Goal: Task Accomplishment & Management: Manage account settings

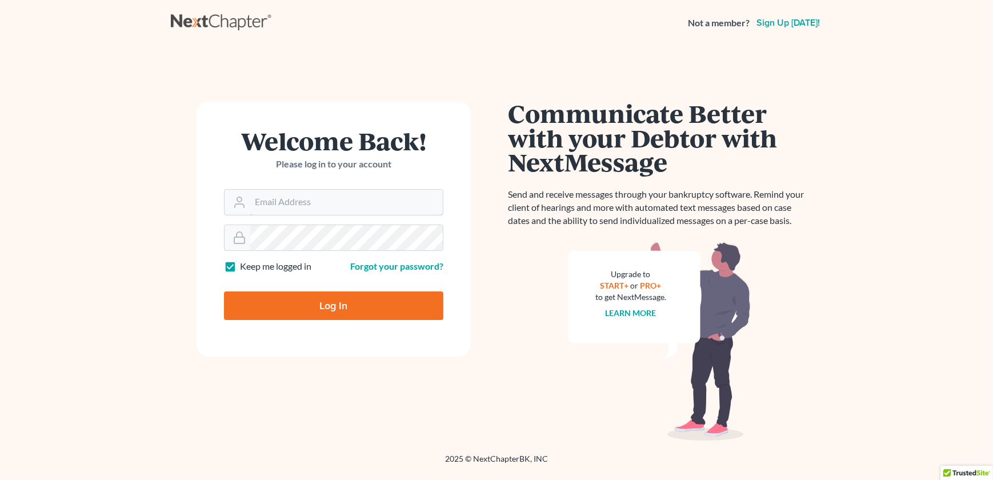
type input "admin@thekcbk.com"
click at [317, 326] on form "Welcome Back! Please log in to your account Email Address admin@thekcbk.com Pas…" at bounding box center [334, 228] width 274 height 255
click at [325, 314] on input "Log In" at bounding box center [333, 305] width 219 height 29
type input "Thinking..."
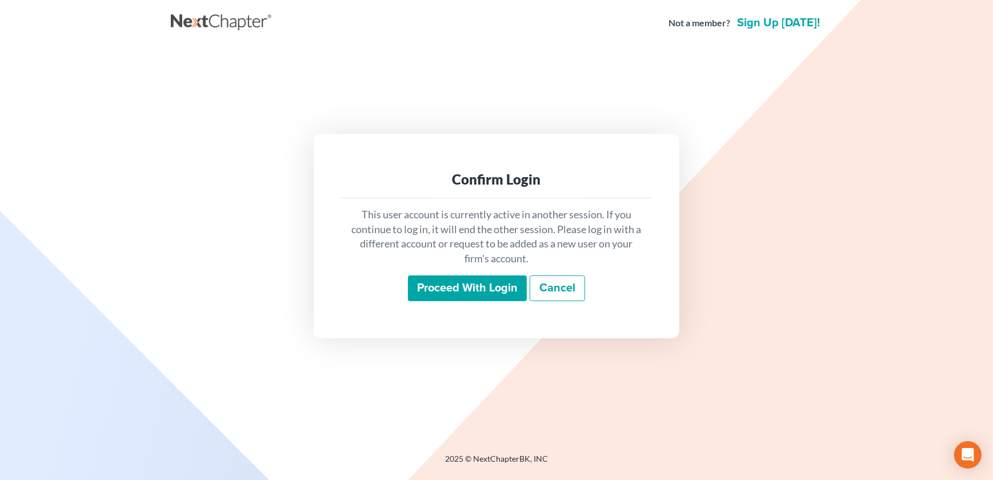
click at [460, 286] on input "Proceed with login" at bounding box center [467, 288] width 119 height 26
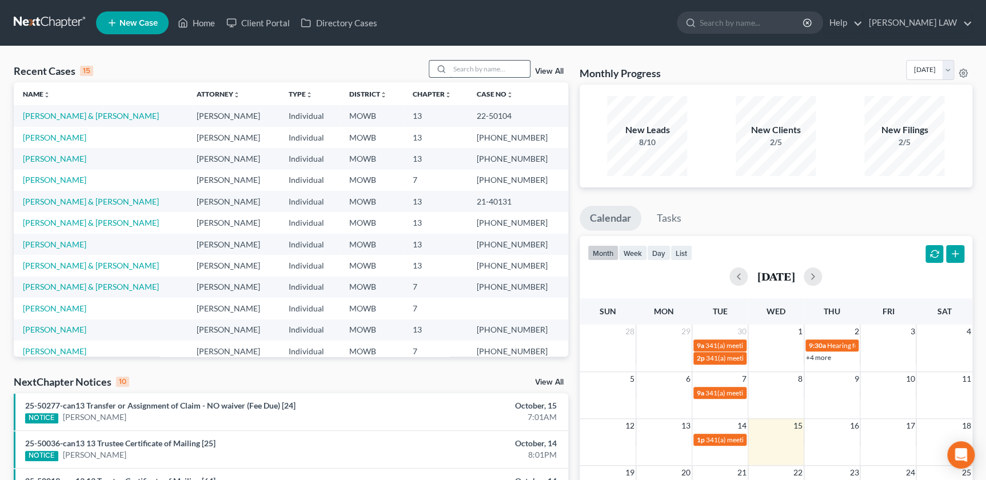
click at [478, 71] on input "search" at bounding box center [490, 69] width 80 height 17
type input "mardanlou"
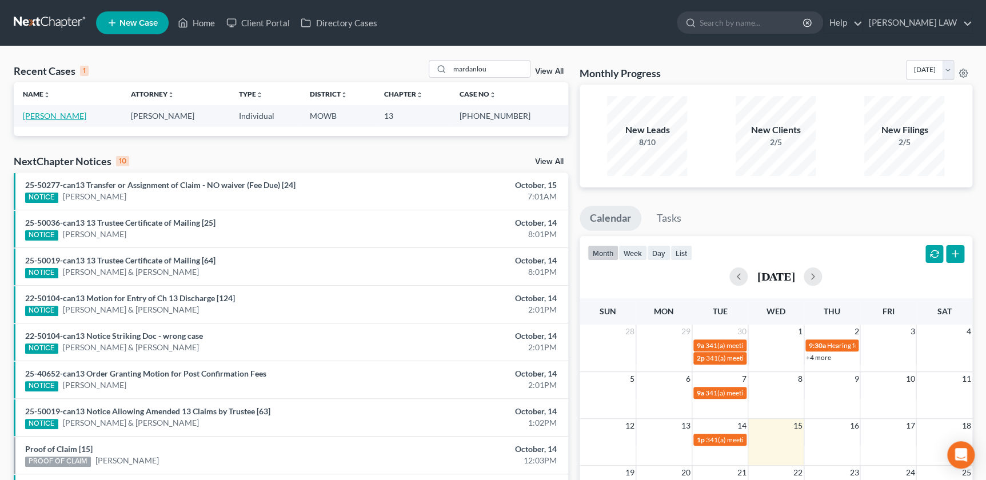
click at [45, 113] on link "[PERSON_NAME]" at bounding box center [54, 116] width 63 height 10
select select "2"
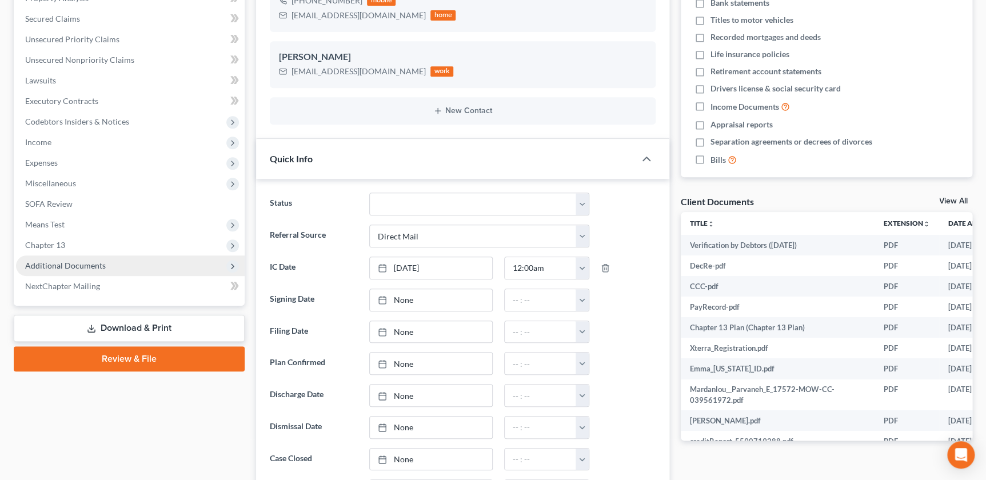
scroll to position [160, 0]
click at [75, 261] on span "Additional Documents" at bounding box center [65, 266] width 81 height 10
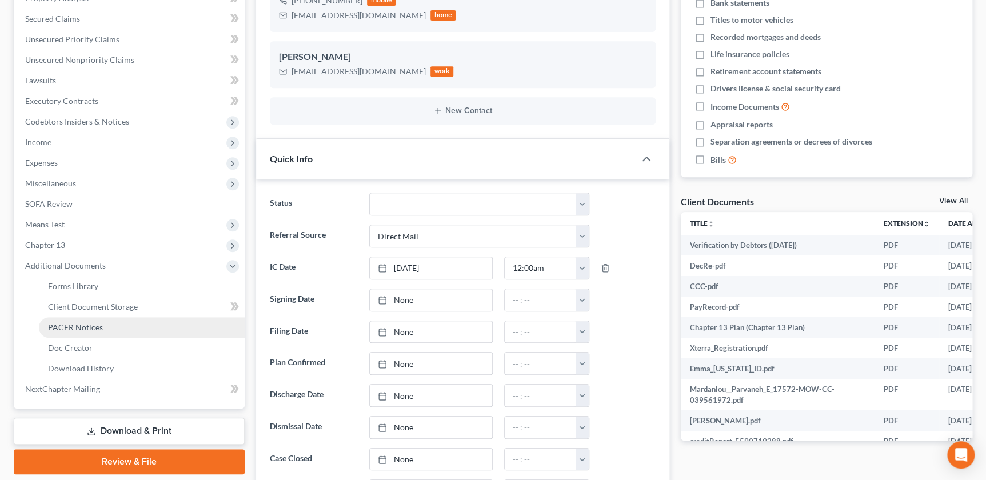
click at [74, 322] on span "PACER Notices" at bounding box center [75, 327] width 55 height 10
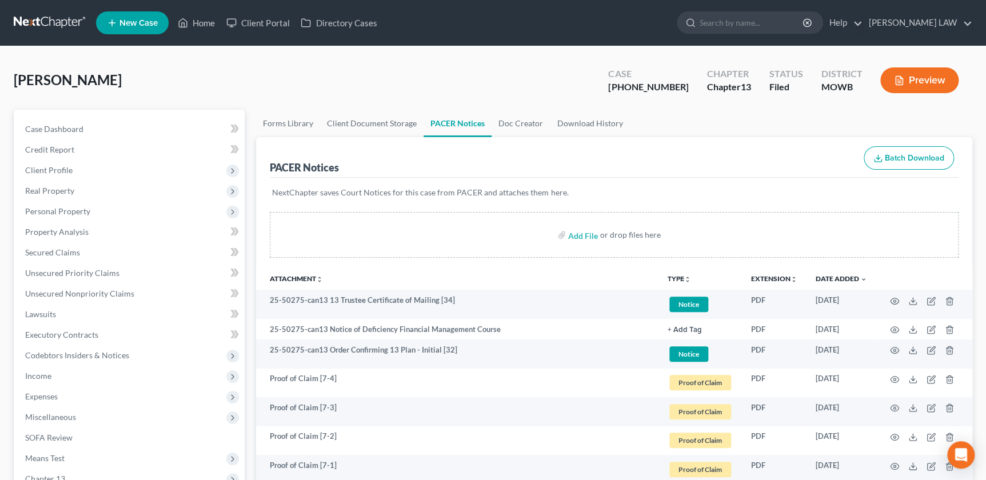
click at [688, 277] on icon "unfold_more" at bounding box center [687, 279] width 7 height 7
click at [682, 358] on link "Proof of Claim" at bounding box center [701, 363] width 68 height 19
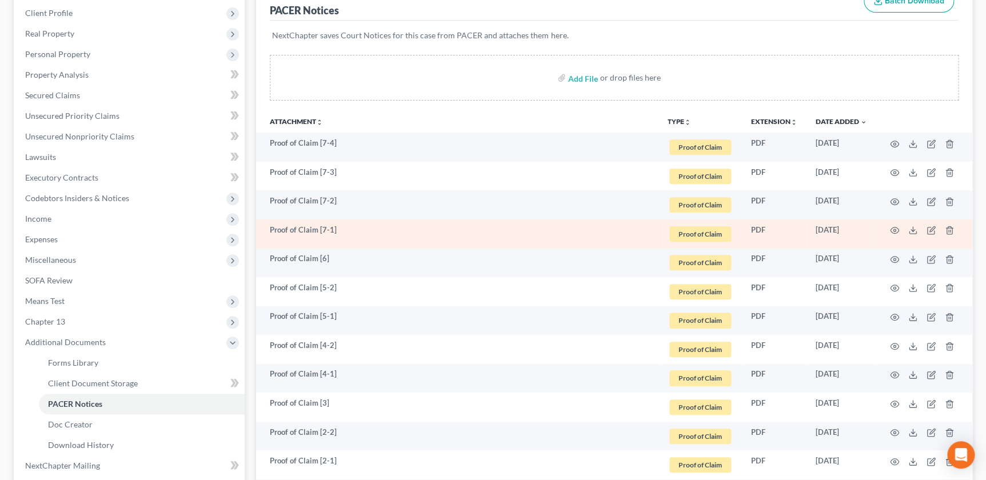
scroll to position [170, 0]
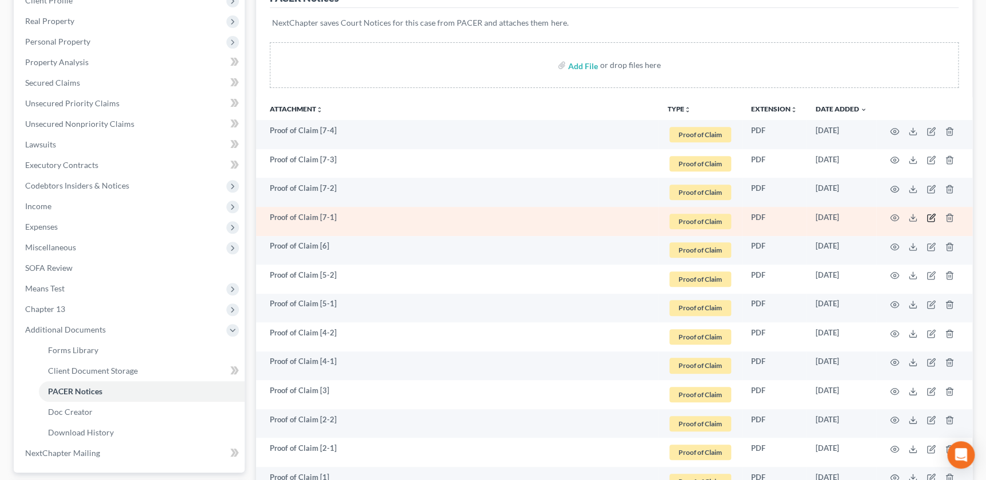
click at [930, 219] on icon "button" at bounding box center [930, 217] width 9 height 9
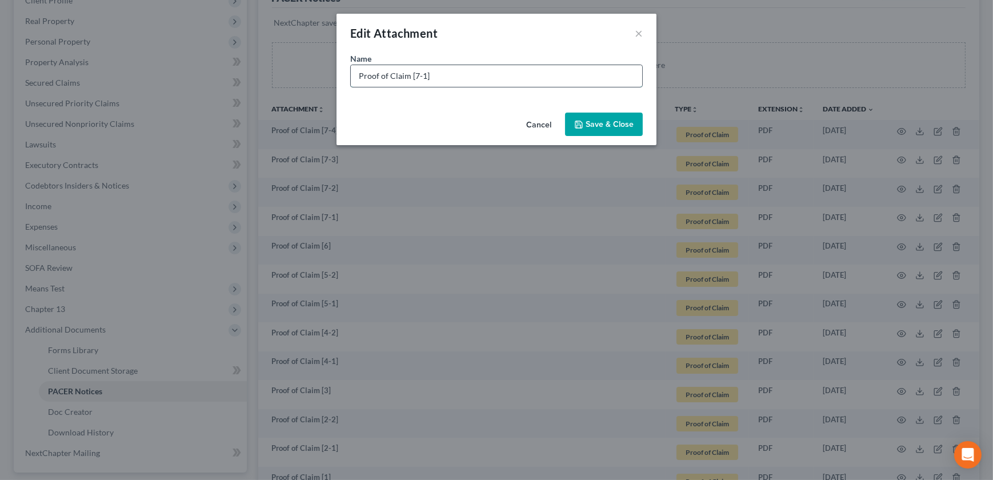
click at [483, 82] on input "Proof of Claim [7-1]" at bounding box center [496, 76] width 291 height 22
type input "Proof of Claim [7-1] PORTFOLIO RECOVERY ASSOCIATES, LLC"
click at [599, 125] on span "Save & Close" at bounding box center [610, 124] width 48 height 10
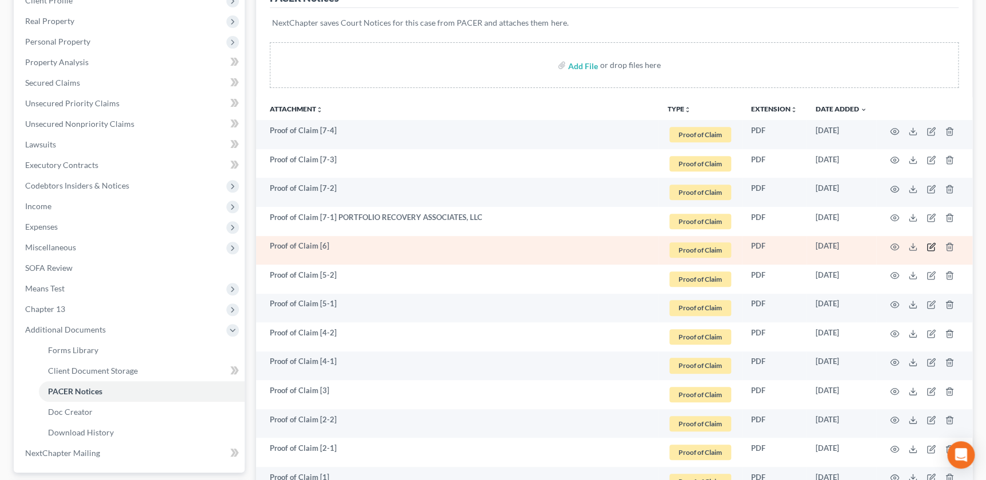
click at [934, 245] on icon "button" at bounding box center [930, 246] width 9 height 9
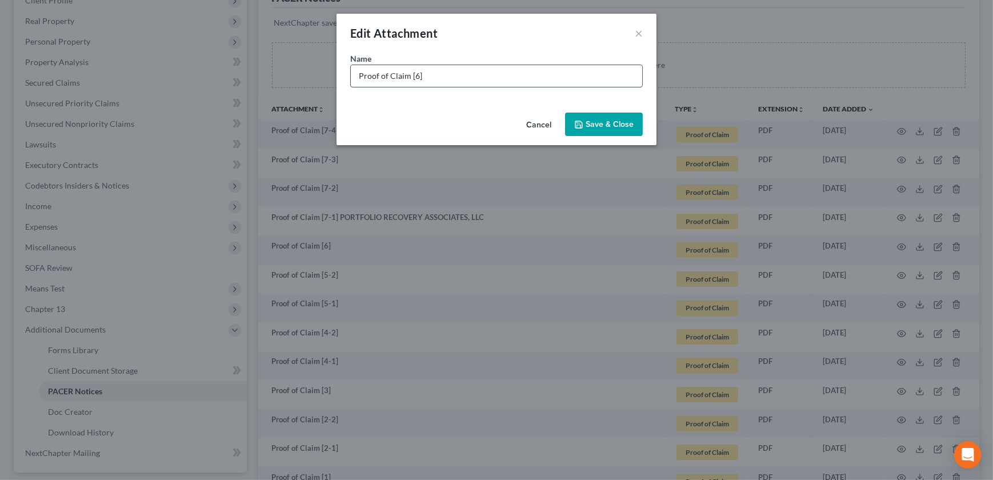
click at [484, 77] on input "Proof of Claim [6]" at bounding box center [496, 76] width 291 height 22
paste input "Ashley Funding Services, LLC"
type input "Proof of Claim [6] Ashley Funding Services, LLC"
click at [604, 126] on span "Save & Close" at bounding box center [610, 124] width 48 height 10
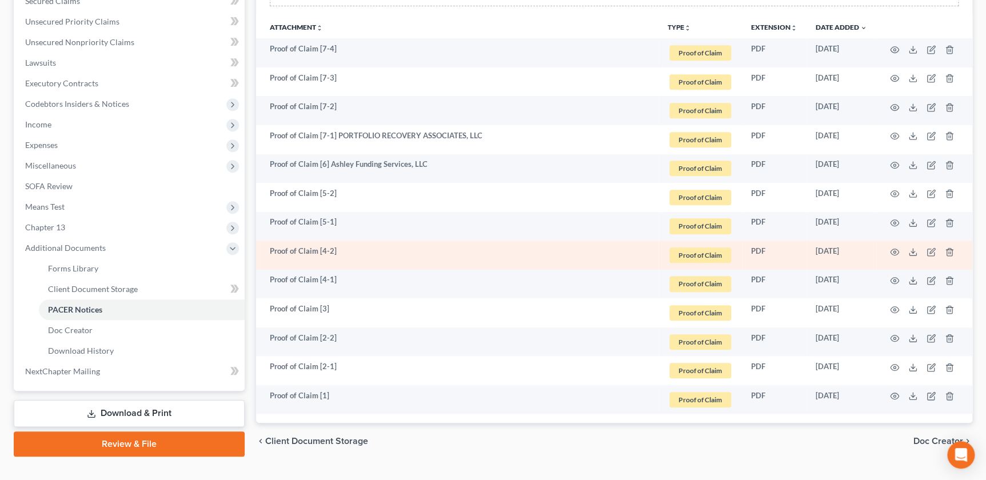
scroll to position [274, 0]
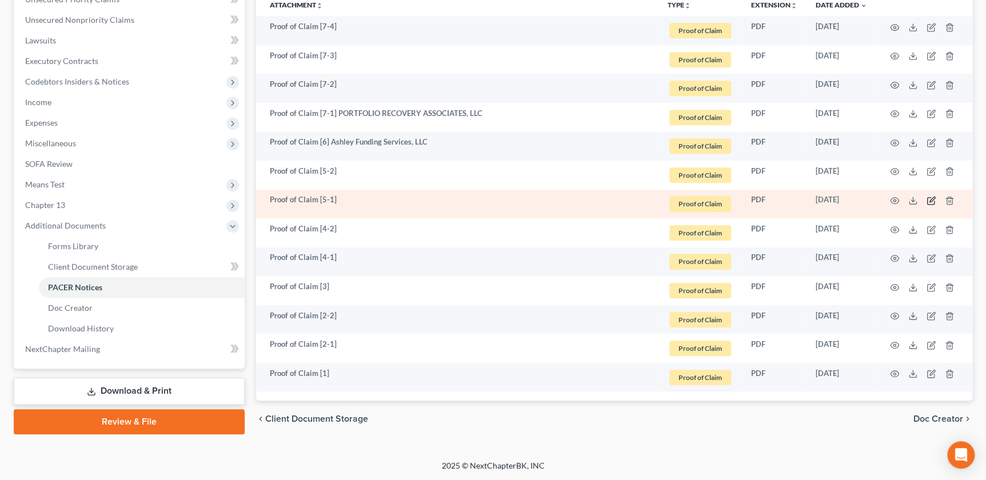
click at [932, 199] on icon "button" at bounding box center [930, 200] width 9 height 9
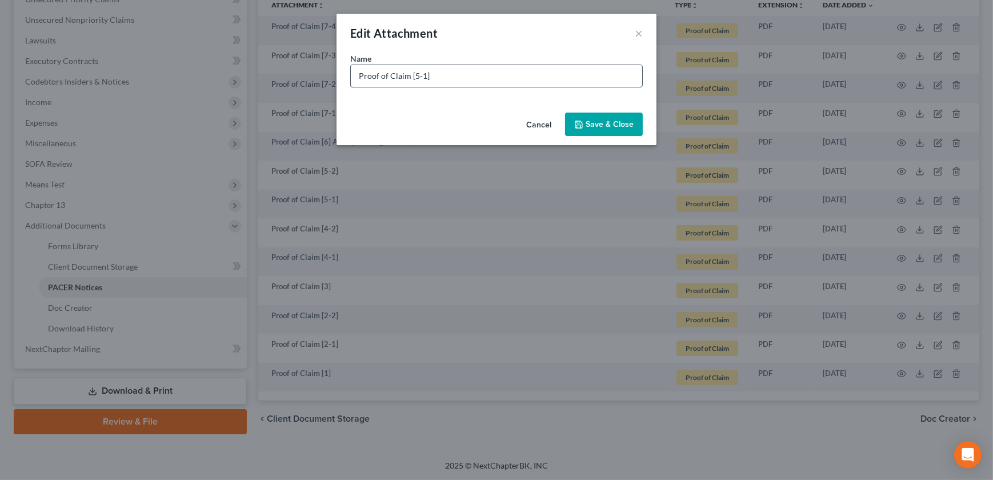
click at [518, 86] on input "Proof of Claim [5-1]" at bounding box center [496, 76] width 291 height 22
paste input "MARINER FINANCE"
type input "Proof of Claim [5-1] MARINER FINANCE"
click at [583, 113] on button "Save & Close" at bounding box center [604, 125] width 78 height 24
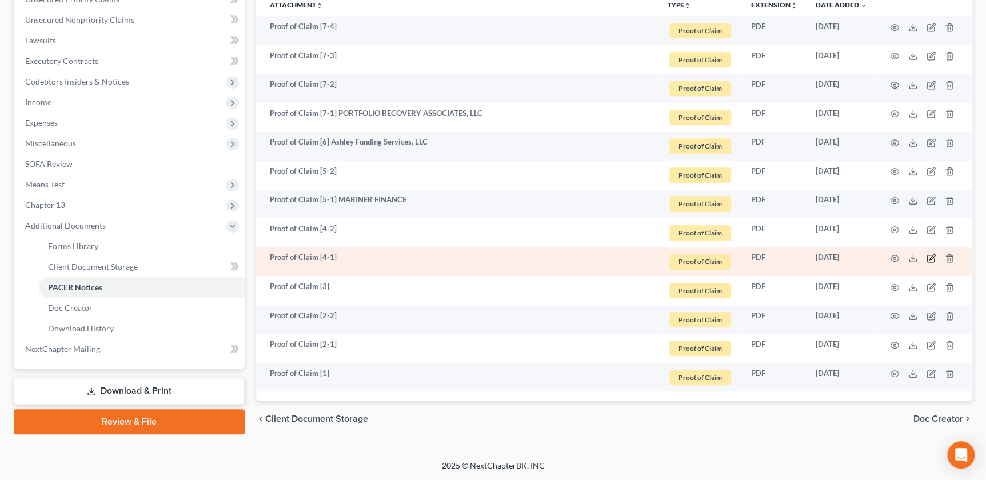
click at [931, 256] on icon "button" at bounding box center [930, 258] width 9 height 9
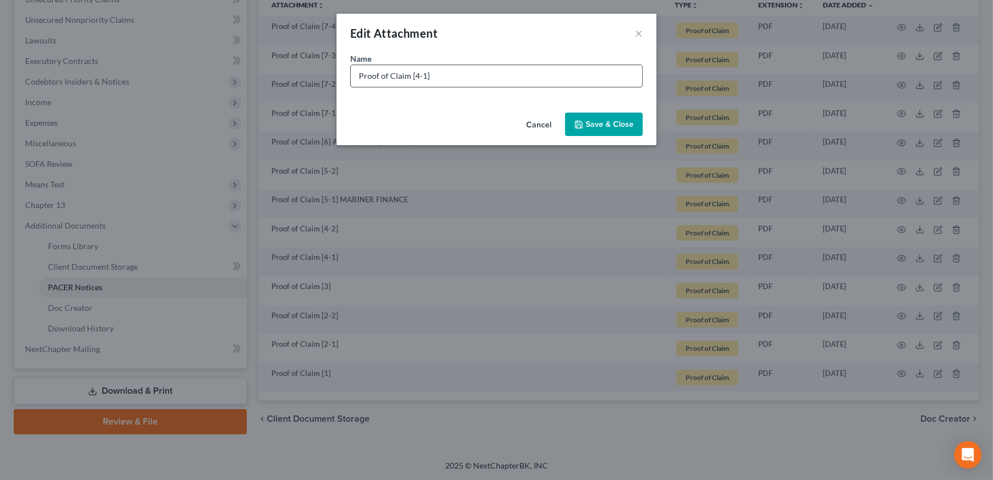
click at [482, 72] on input "Proof of Claim [4-1]" at bounding box center [496, 76] width 291 height 22
paste input "OneMain Financial Group, LLC"
type input "Proof of Claim [4-1] OneMain Financial Group, LLC"
click at [591, 123] on span "Save & Close" at bounding box center [610, 124] width 48 height 10
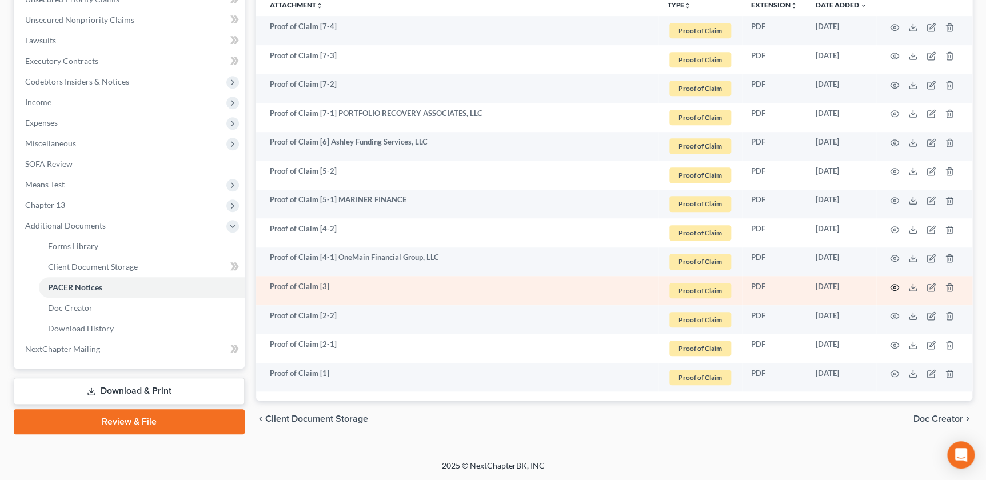
click at [891, 287] on icon "button" at bounding box center [894, 287] width 9 height 9
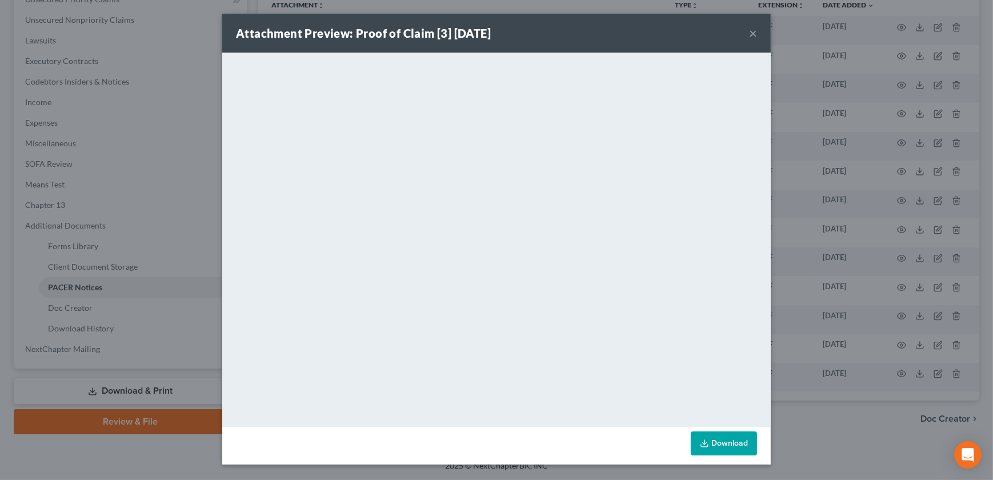
click at [749, 30] on button "×" at bounding box center [753, 33] width 8 height 14
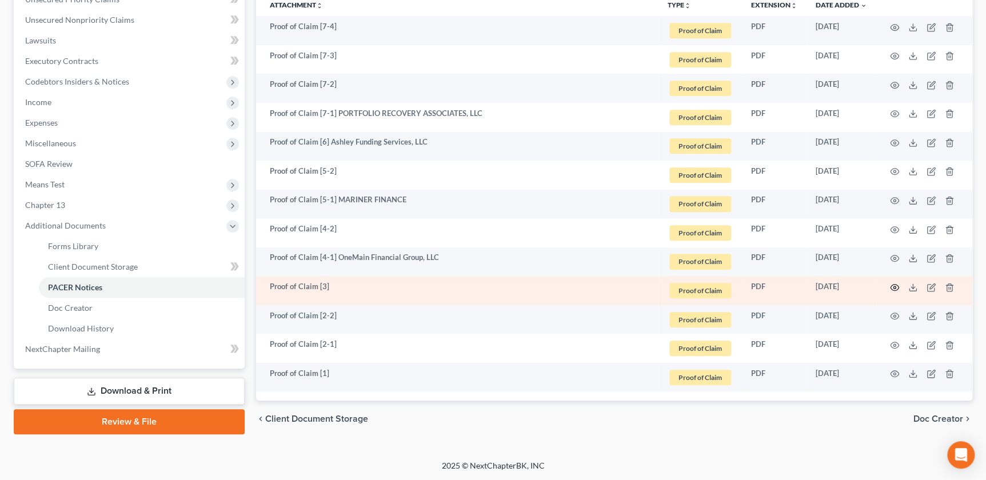
click at [890, 285] on icon "button" at bounding box center [894, 287] width 9 height 9
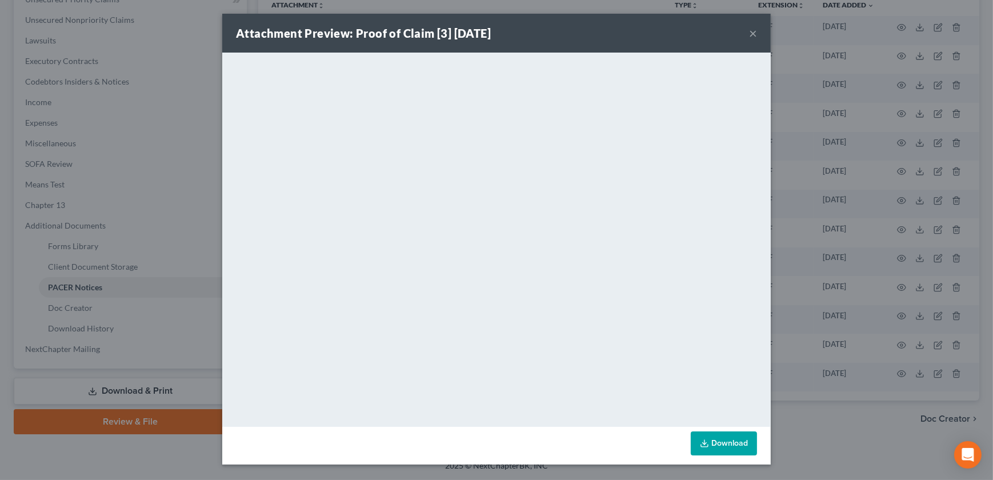
click at [756, 35] on div "Attachment Preview: Proof of Claim [3] [DATE] ×" at bounding box center [496, 33] width 548 height 39
click at [753, 36] on button "×" at bounding box center [753, 33] width 8 height 14
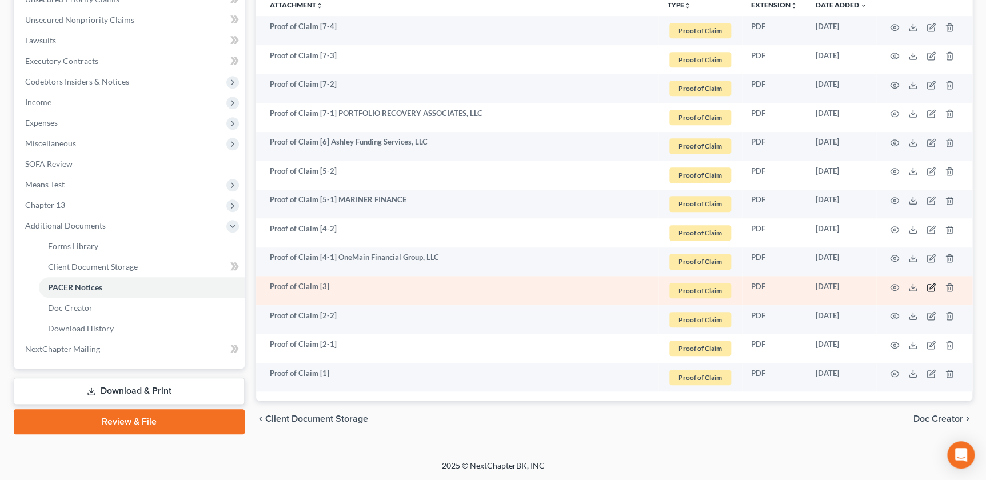
click at [931, 283] on icon "button" at bounding box center [930, 287] width 9 height 9
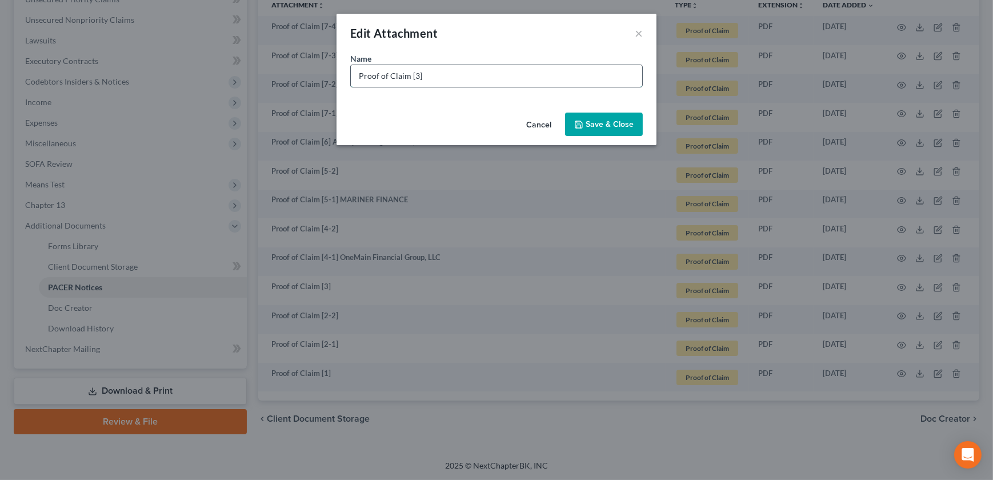
click at [513, 74] on input "Proof of Claim [3]" at bounding box center [496, 76] width 291 height 22
paste input "LVNV Funding, LLC"
type input "Proof of Claim [3] LVNV Funding, LLC"
click at [589, 115] on button "Save & Close" at bounding box center [604, 125] width 78 height 24
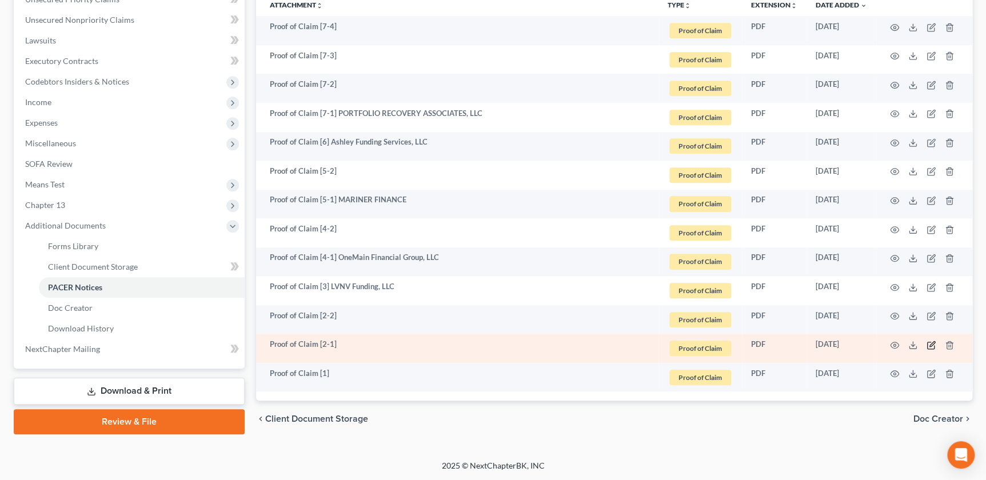
click at [931, 342] on icon "button" at bounding box center [931, 343] width 5 height 5
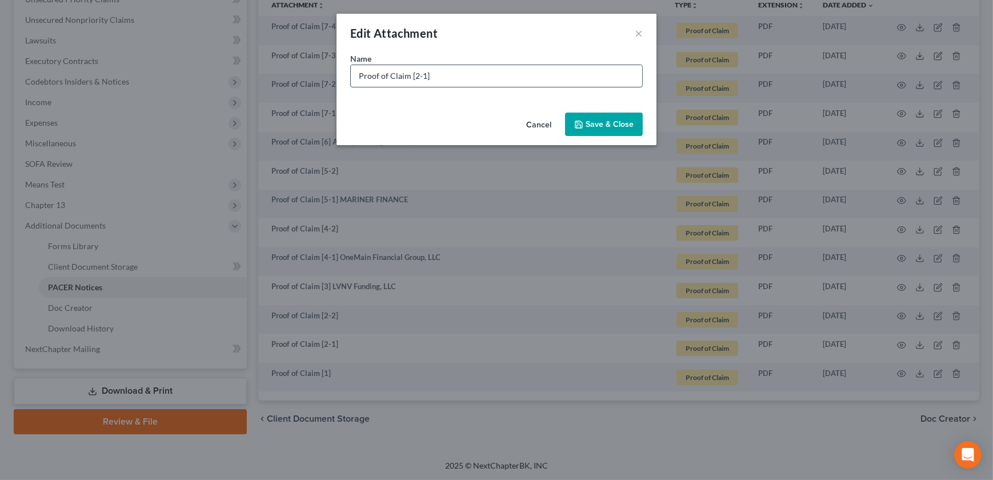
click at [514, 79] on input "Proof of Claim [2-1]" at bounding box center [496, 76] width 291 height 22
paste input "America First Credit Union"
type input "Proof of Claim [2-1] America First Credit Union"
click at [606, 119] on span "Save & Close" at bounding box center [610, 124] width 48 height 10
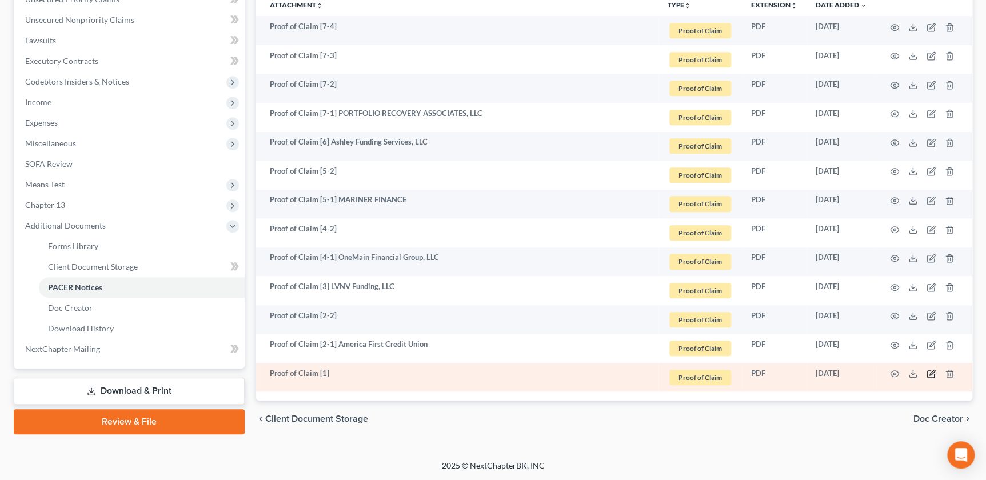
click at [928, 371] on icon "button" at bounding box center [930, 373] width 9 height 9
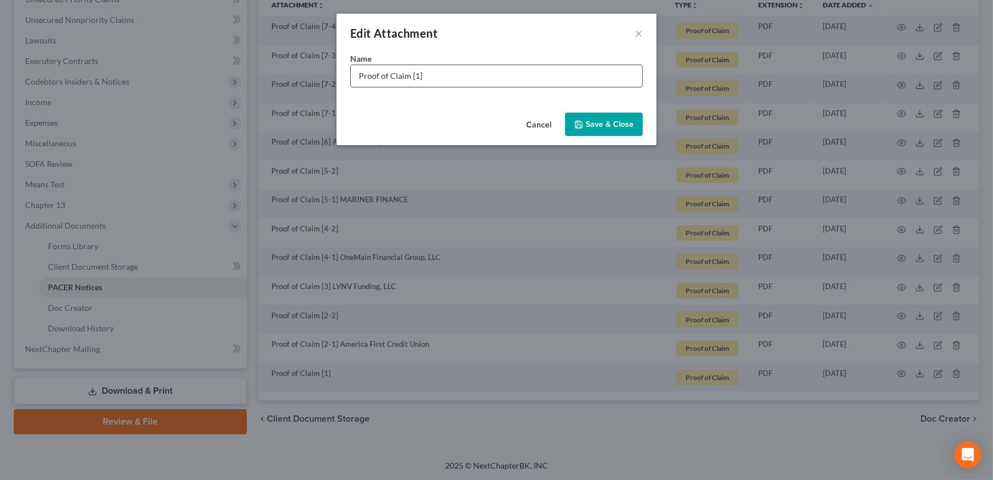
click at [486, 75] on input "Proof of Claim [1]" at bounding box center [496, 76] width 291 height 22
paste input "LVNV Funding, LLC Resurgent Capital Services"
type input "Proof of Claim [1] LVNV Funding, LLC Resurgent Capital Services"
click at [576, 109] on div "Cancel Save & Close" at bounding box center [497, 127] width 320 height 38
click at [585, 118] on button "Save & Close" at bounding box center [604, 125] width 78 height 24
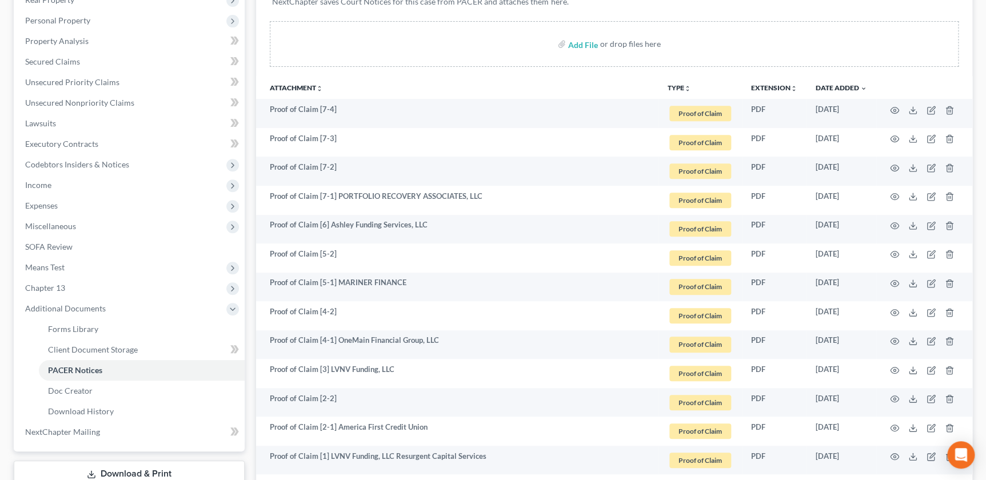
scroll to position [0, 0]
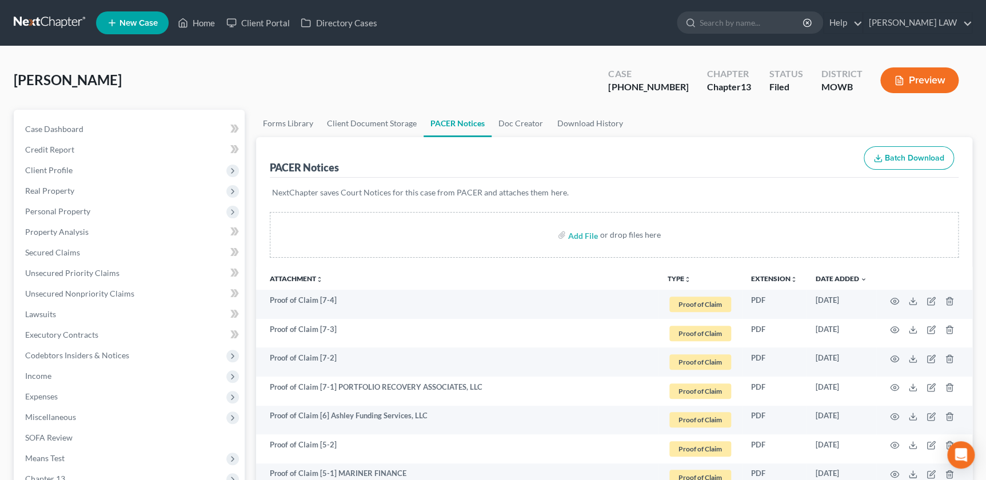
click at [750, 10] on ul "New Case Home Client Portal Directory Cases - No Result - See all results Or Pr…" at bounding box center [534, 23] width 876 height 30
click at [754, 28] on input "search" at bounding box center [751, 22] width 105 height 21
type input "[PERSON_NAME]"
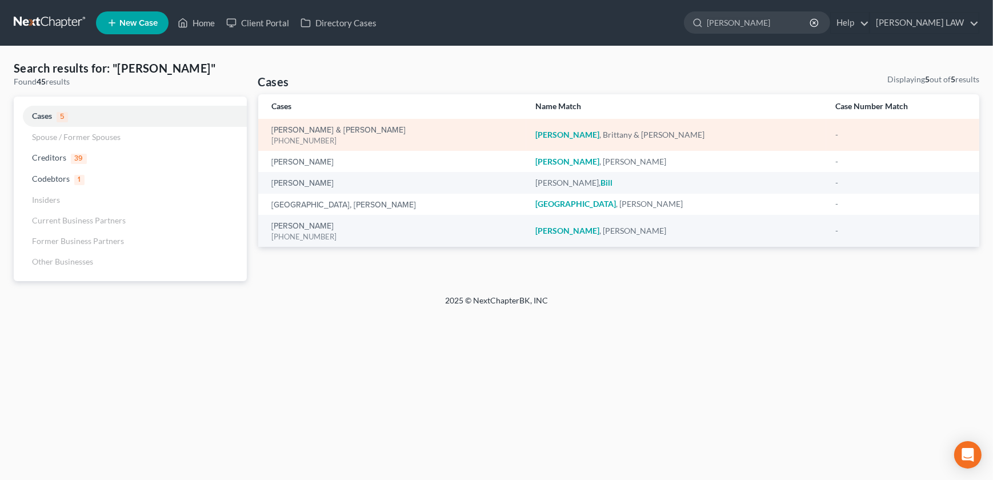
click at [356, 119] on td "[PERSON_NAME] & [PERSON_NAME] [PHONE_NUMBER]" at bounding box center [392, 135] width 268 height 32
click at [355, 129] on link "[PERSON_NAME] & [PERSON_NAME]" at bounding box center [339, 130] width 134 height 8
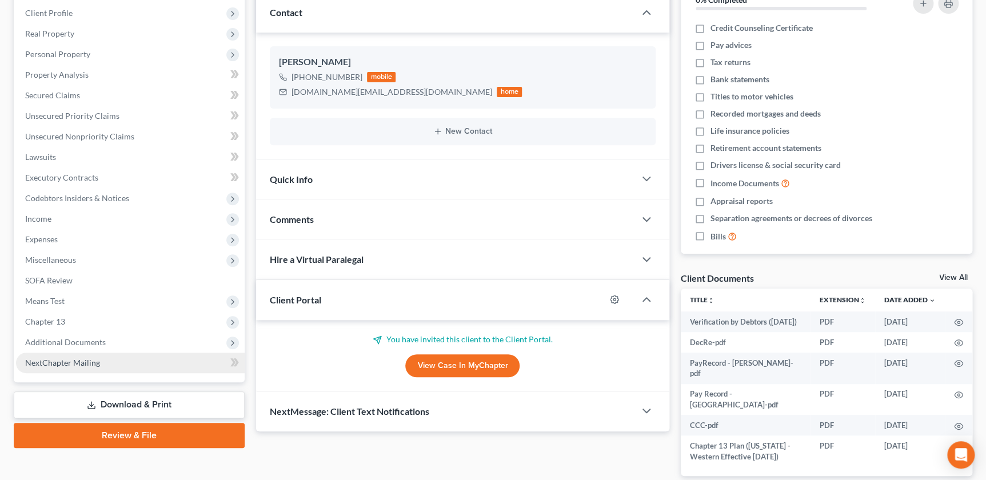
scroll to position [169, 0]
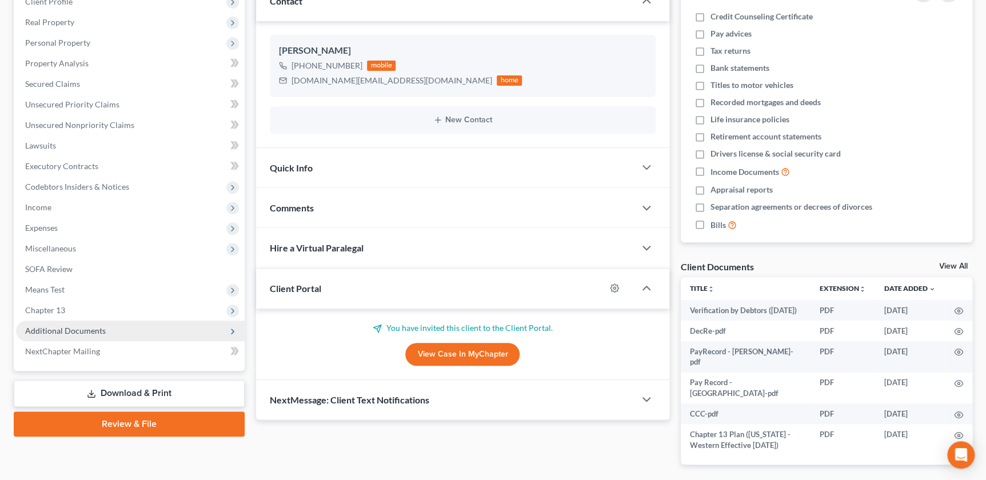
click at [104, 331] on span "Additional Documents" at bounding box center [130, 331] width 229 height 21
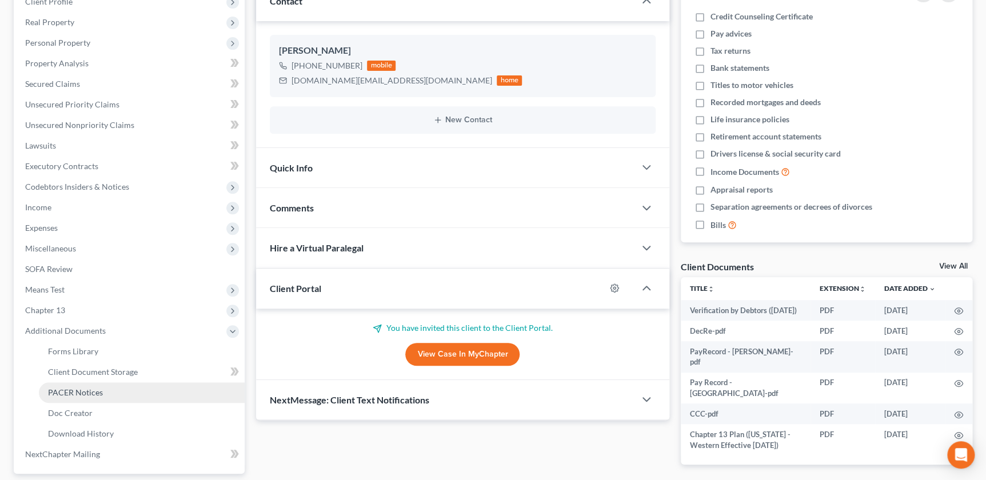
click at [103, 394] on link "PACER Notices" at bounding box center [142, 392] width 206 height 21
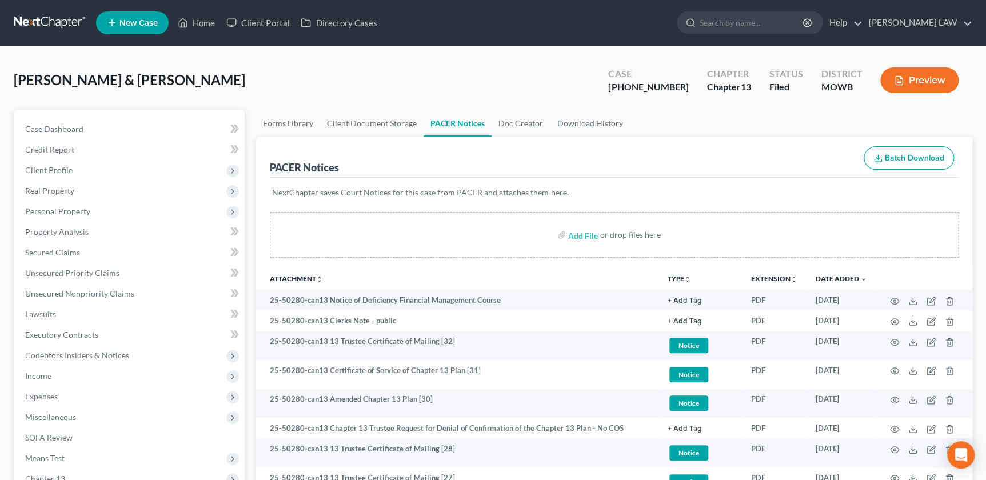
click at [687, 278] on icon "unfold_more" at bounding box center [687, 279] width 7 height 7
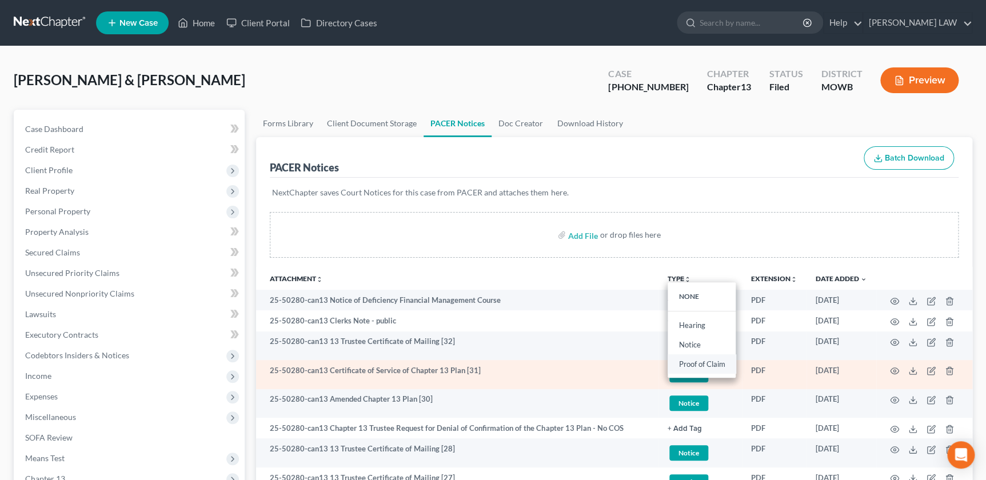
click at [708, 365] on link "Proof of Claim" at bounding box center [701, 363] width 68 height 19
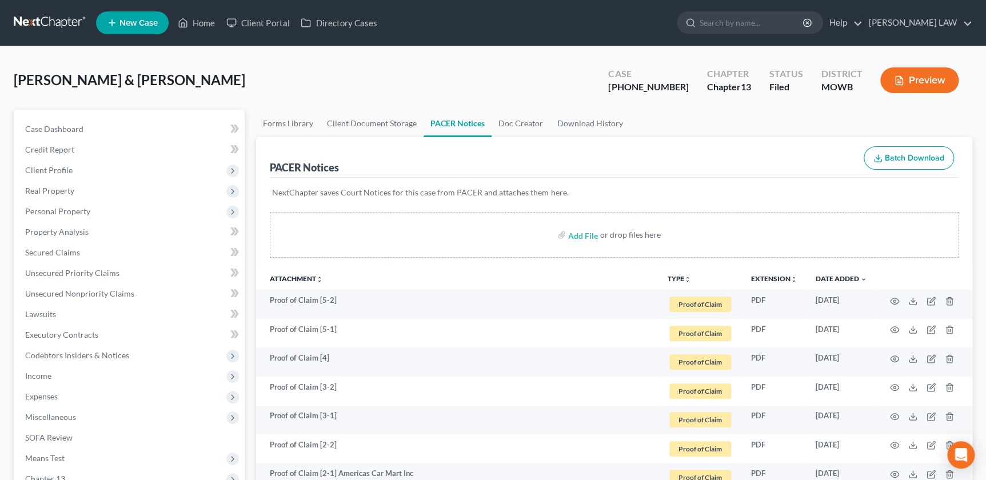
drag, startPoint x: 686, startPoint y: 274, endPoint x: 682, endPoint y: 284, distance: 10.5
click at [686, 276] on icon "unfold_more" at bounding box center [687, 279] width 7 height 7
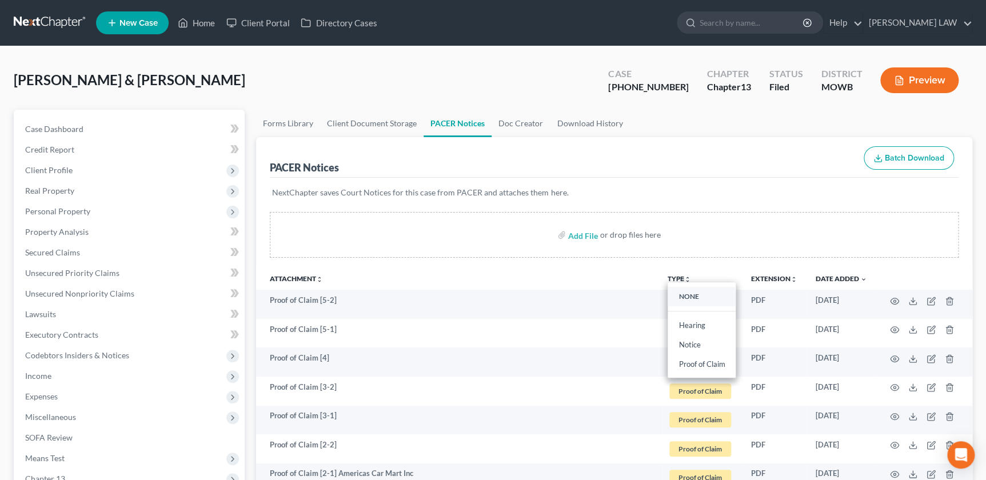
click at [686, 291] on link "NONE" at bounding box center [701, 296] width 68 height 19
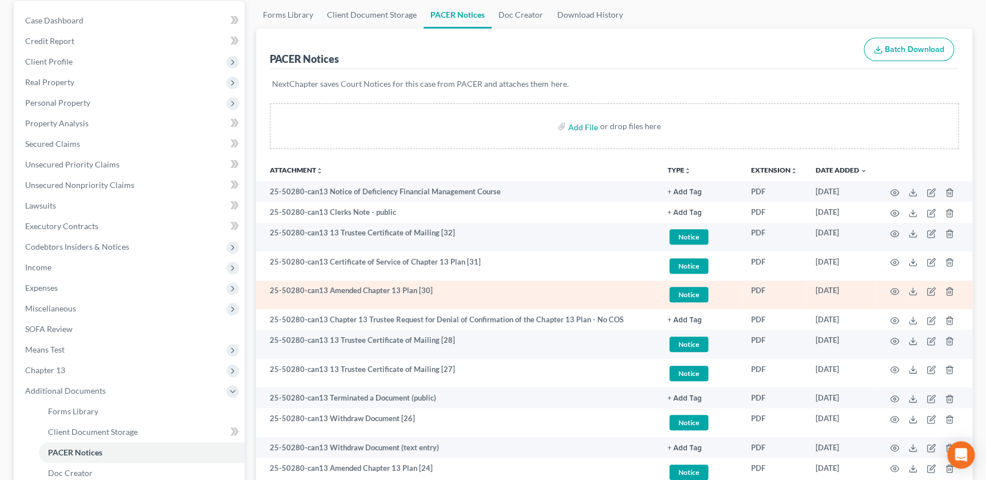
scroll to position [130, 0]
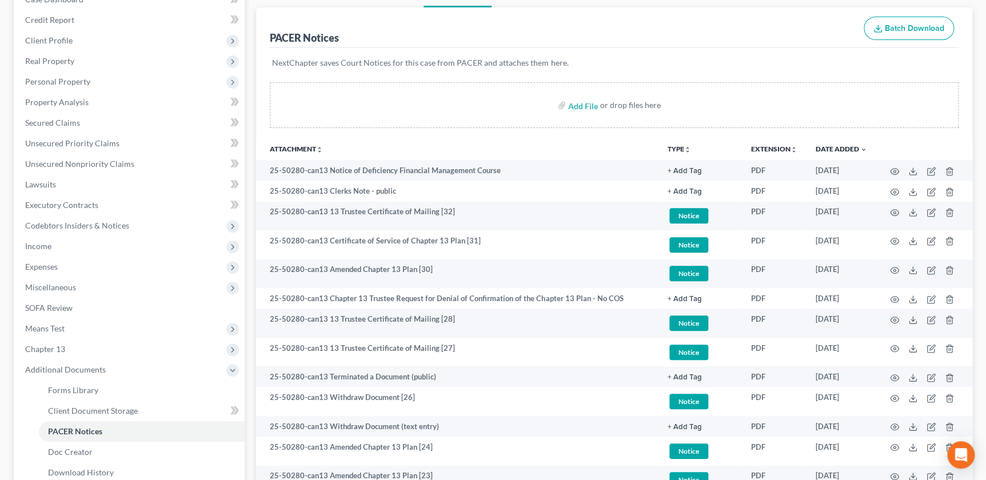
click at [685, 146] on icon "unfold_more" at bounding box center [687, 149] width 7 height 7
click at [700, 233] on link "Proof of Claim" at bounding box center [701, 234] width 68 height 19
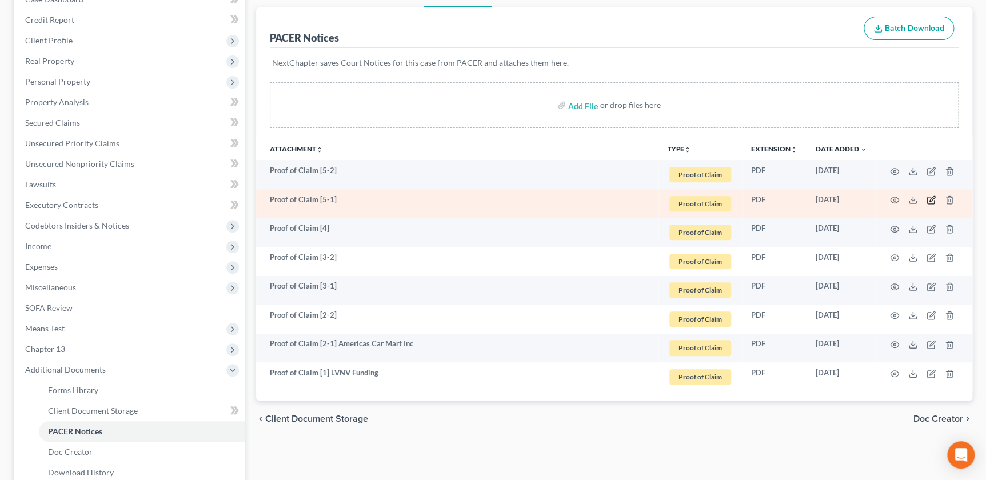
click at [933, 201] on icon "button" at bounding box center [930, 200] width 7 height 7
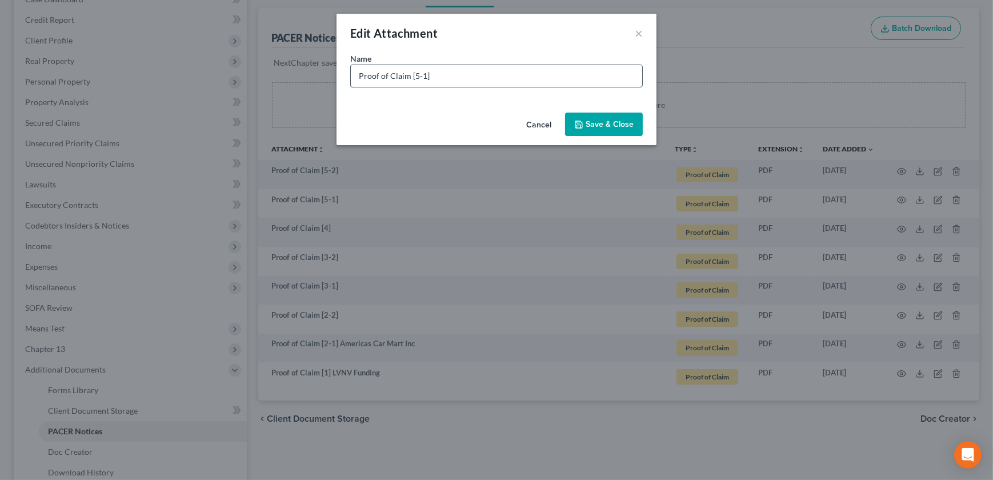
click at [486, 80] on input "Proof of Claim [5-1]" at bounding box center [496, 76] width 291 height 22
paste input "Spring Oaks Capital SPV, LLC"
type input "Proof of Claim [5-1] Spring Oaks Capital SPV, LLC"
click at [596, 119] on button "Save & Close" at bounding box center [604, 125] width 78 height 24
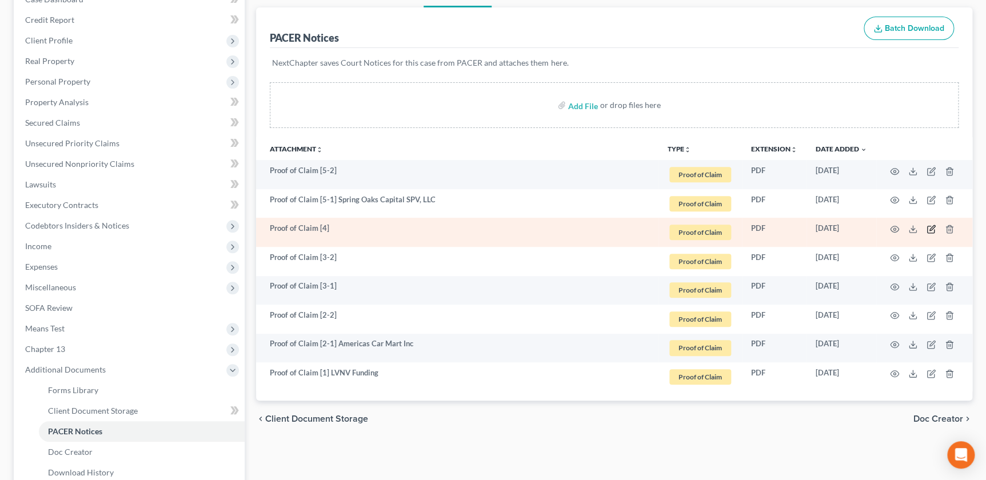
click at [928, 227] on icon "button" at bounding box center [930, 229] width 9 height 9
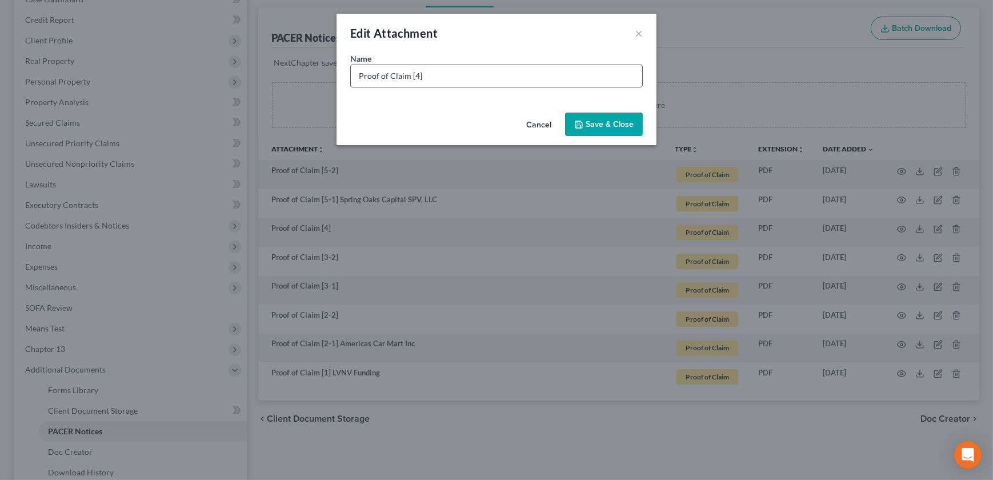
click at [459, 74] on input "Proof of Claim [4]" at bounding box center [496, 76] width 291 height 22
paste input "World Finance Co. c/o World Acceptance Corp."
type input "Proof of Claim [4] World Finance Co. c/o World Acceptance Corp."
click at [588, 123] on span "Save & Close" at bounding box center [610, 124] width 48 height 10
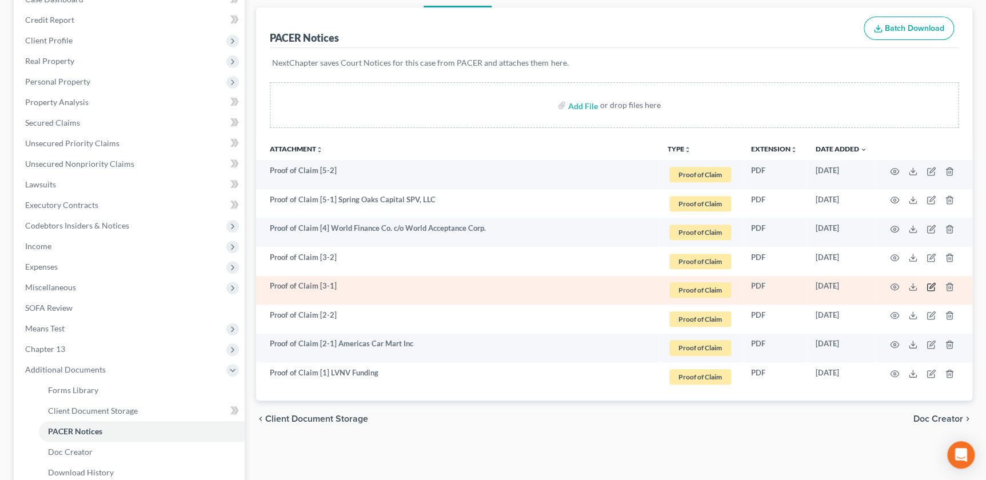
click at [928, 287] on icon "button" at bounding box center [930, 286] width 9 height 9
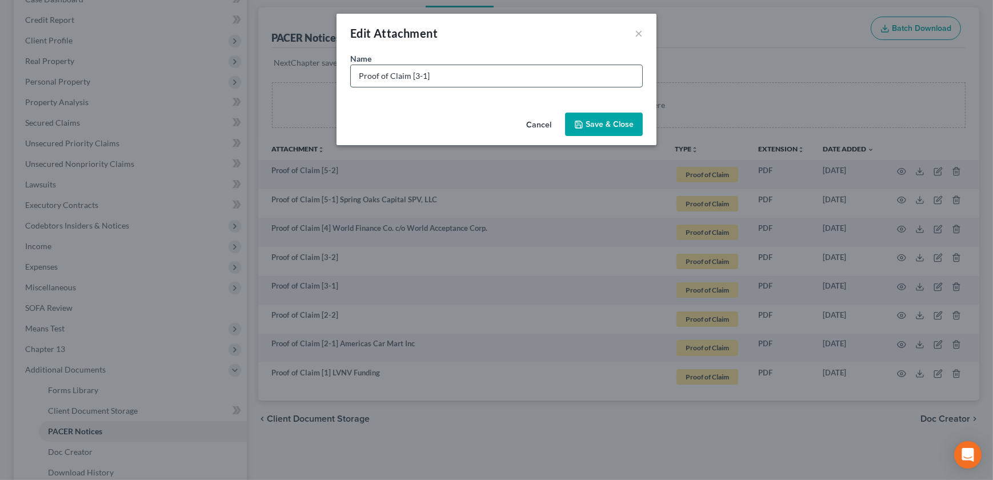
click at [491, 73] on input "Proof of Claim [3-1]" at bounding box center [496, 76] width 291 height 22
paste input "[PERSON_NAME] c/o [PERSON_NAME]"
type input "Proof of Claim [3-1] [PERSON_NAME] c/o [PERSON_NAME]"
click at [600, 117] on button "Save & Close" at bounding box center [604, 125] width 78 height 24
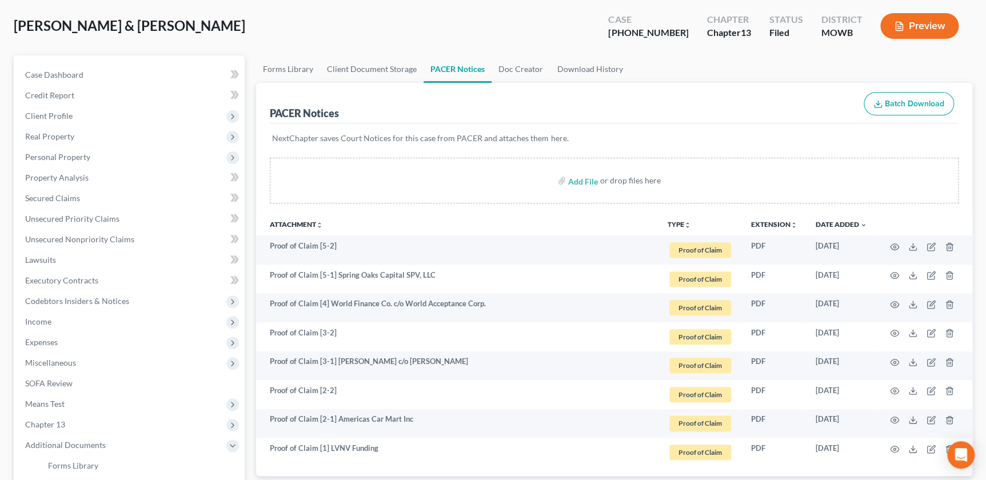
scroll to position [0, 0]
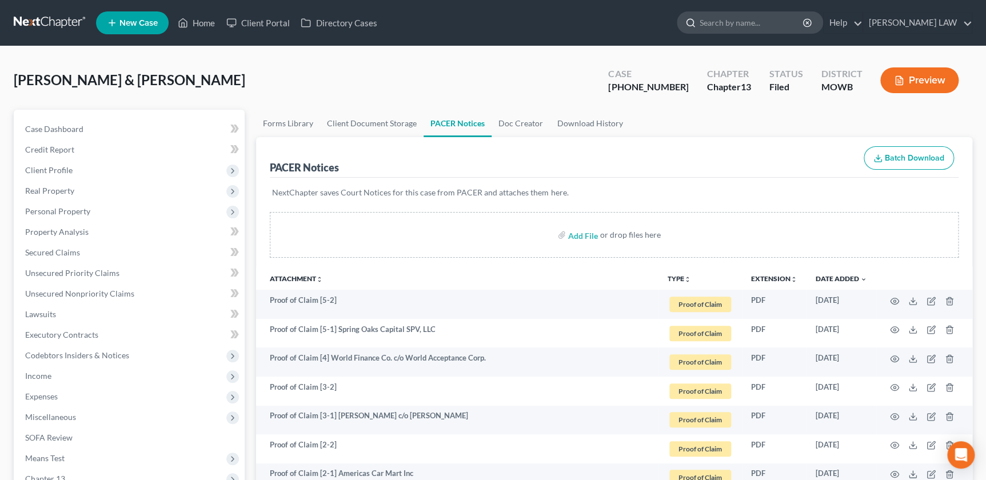
click at [764, 17] on input "search" at bounding box center [751, 22] width 105 height 21
type input "[PERSON_NAME]"
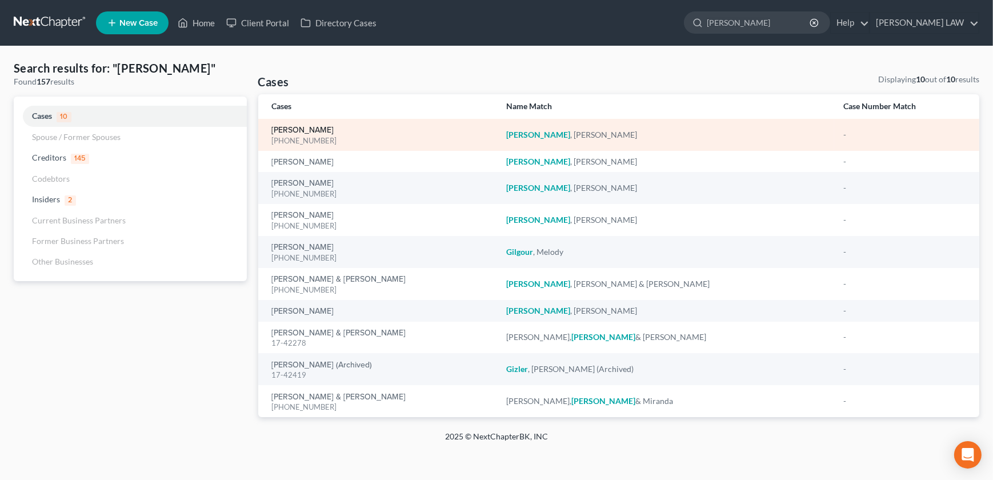
click at [306, 129] on link "[PERSON_NAME]" at bounding box center [303, 130] width 62 height 8
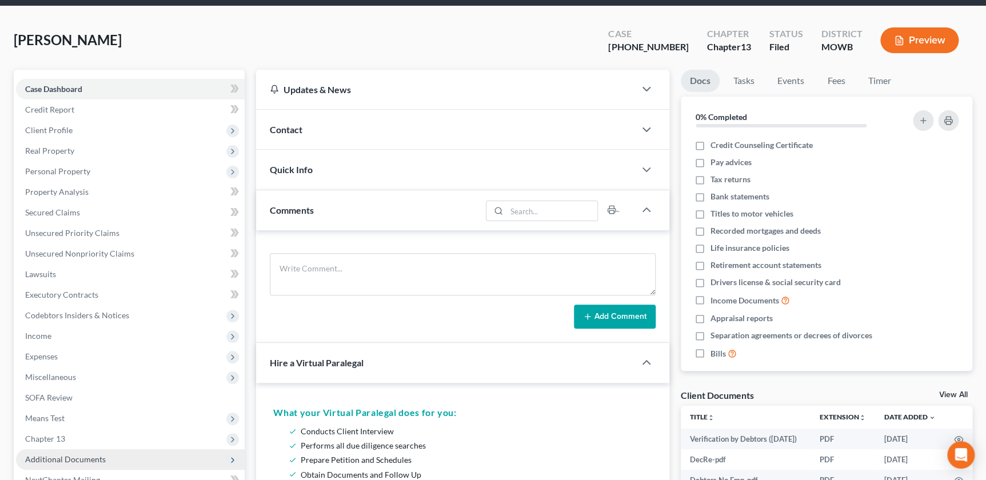
scroll to position [207, 0]
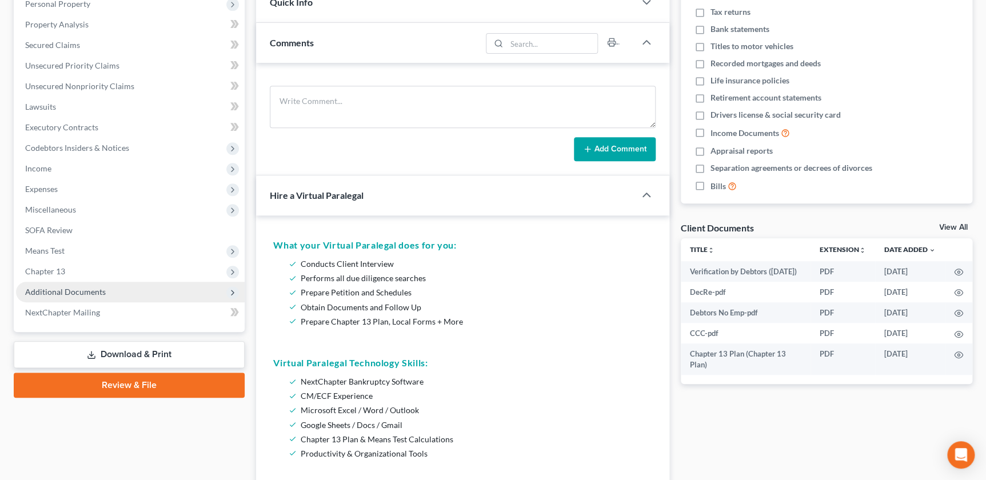
click at [111, 290] on span "Additional Documents" at bounding box center [130, 292] width 229 height 21
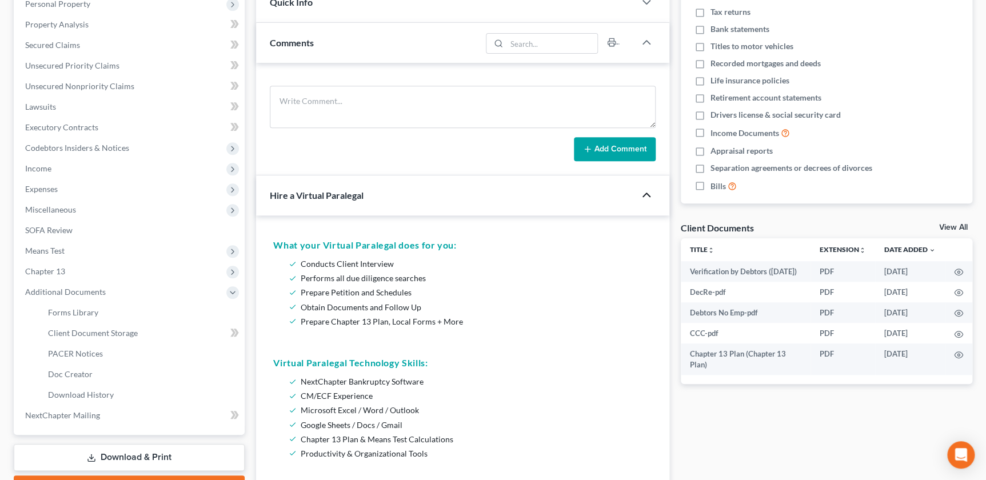
drag, startPoint x: 654, startPoint y: 199, endPoint x: 647, endPoint y: 199, distance: 7.4
click at [651, 198] on div at bounding box center [652, 194] width 34 height 23
click at [646, 199] on icon "button" at bounding box center [646, 195] width 14 height 14
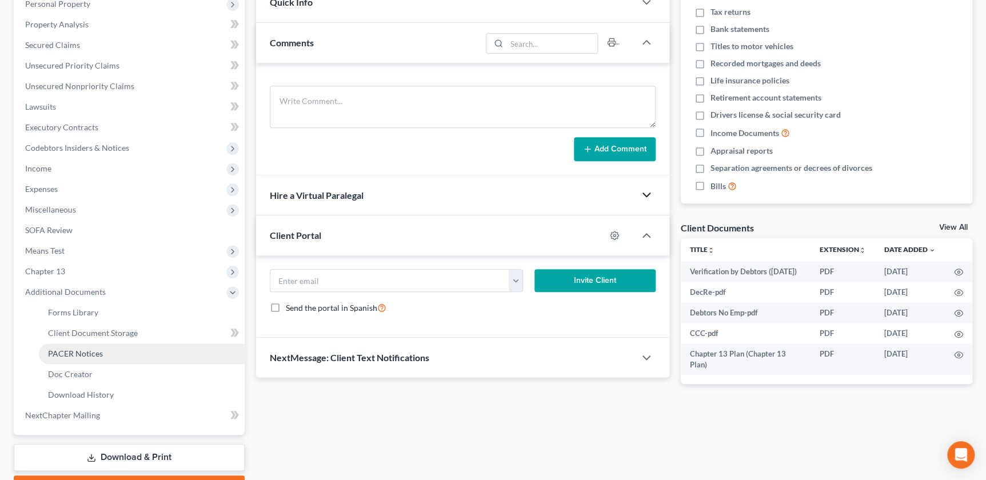
click at [92, 354] on span "PACER Notices" at bounding box center [75, 353] width 55 height 10
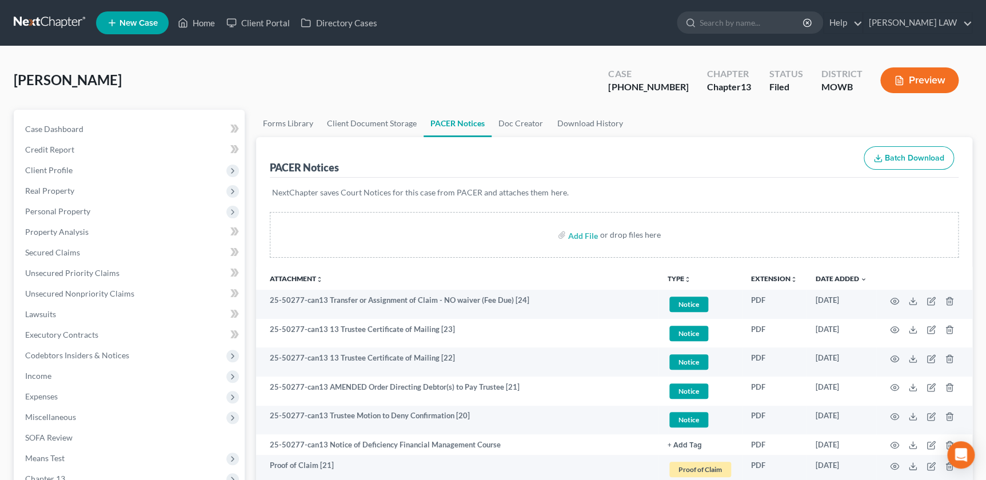
click at [684, 277] on icon "unfold_more" at bounding box center [687, 279] width 7 height 7
click at [704, 362] on link "Proof of Claim" at bounding box center [701, 363] width 68 height 19
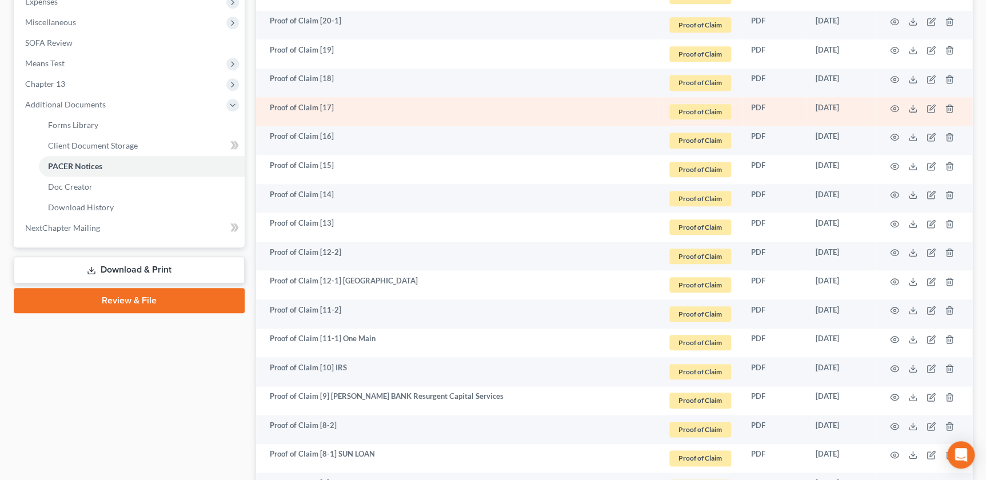
scroll to position [389, 0]
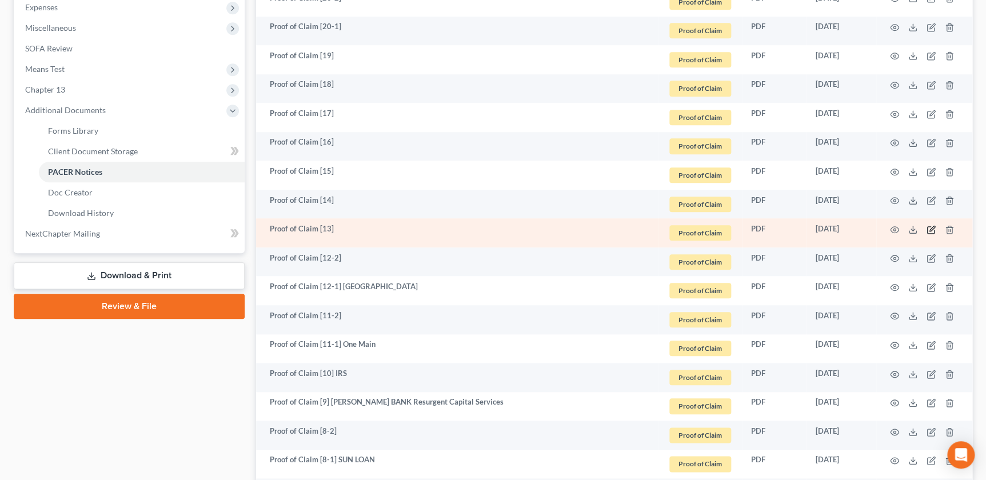
click at [931, 229] on icon "button" at bounding box center [931, 228] width 5 height 5
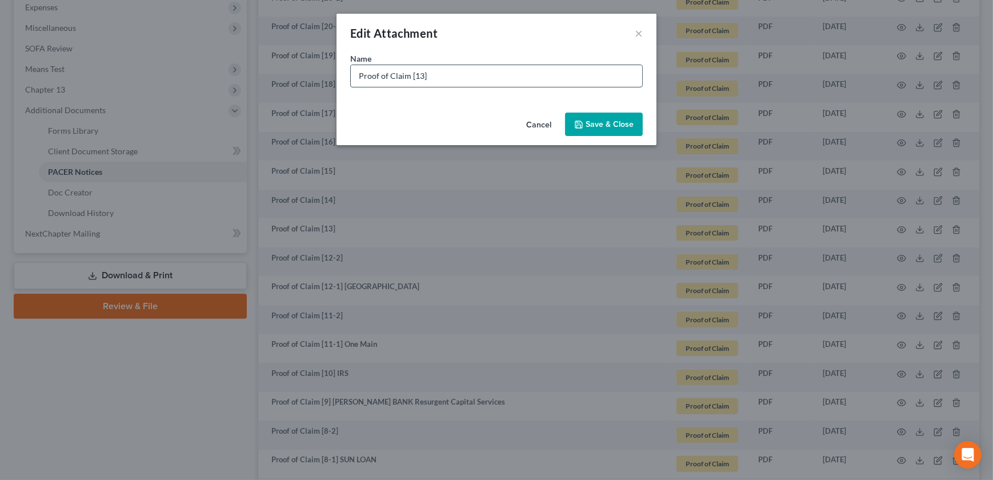
click at [534, 67] on input "Proof of Claim [13]" at bounding box center [496, 76] width 291 height 22
paste input "Affirm, Inc. Resurgent Capital Services"
type input "Proof of Claim [13] Affirm, Inc. Resurgent Capital Services"
click at [611, 120] on span "Save & Close" at bounding box center [610, 124] width 48 height 10
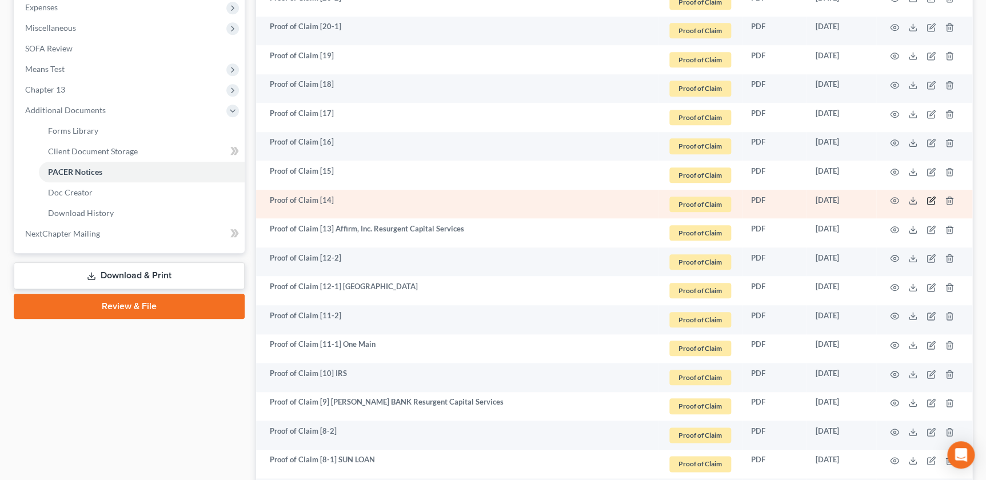
click at [931, 199] on icon "button" at bounding box center [931, 199] width 5 height 5
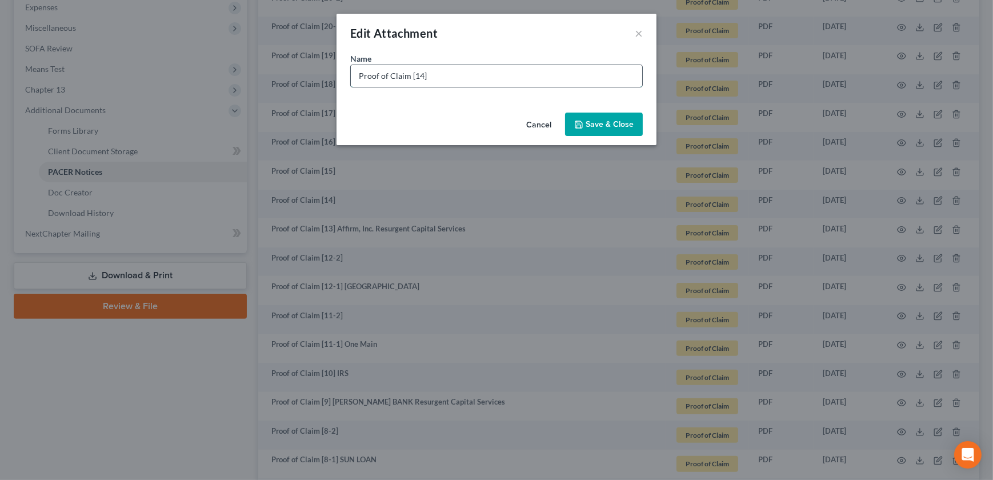
click at [524, 75] on input "Proof of Claim [14]" at bounding box center [496, 76] width 291 height 22
paste input "Jefferson Capital Systems, LLC"
type input "Proof of Claim [14] Jefferson Capital Systems, LLC"
drag, startPoint x: 622, startPoint y: 125, endPoint x: 618, endPoint y: 118, distance: 7.8
click at [621, 121] on span "Save & Close" at bounding box center [610, 124] width 48 height 10
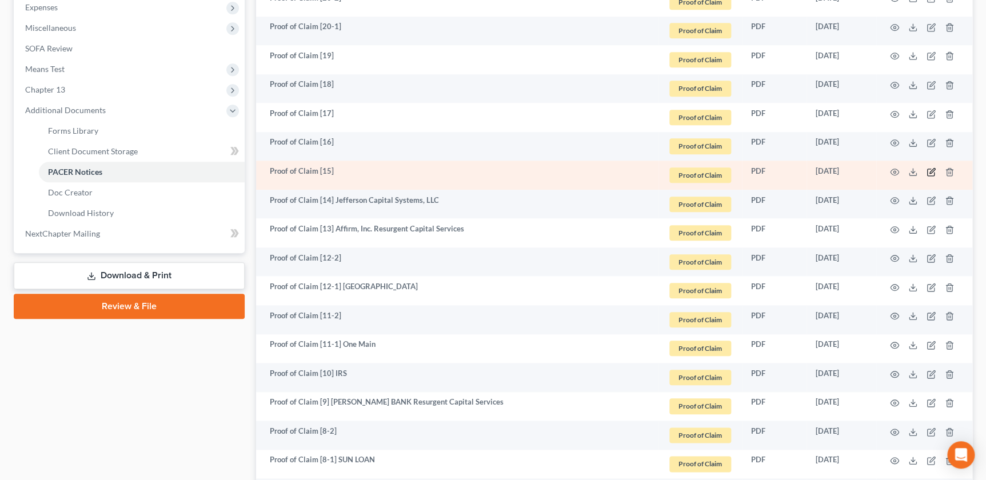
click at [931, 167] on icon "button" at bounding box center [930, 171] width 9 height 9
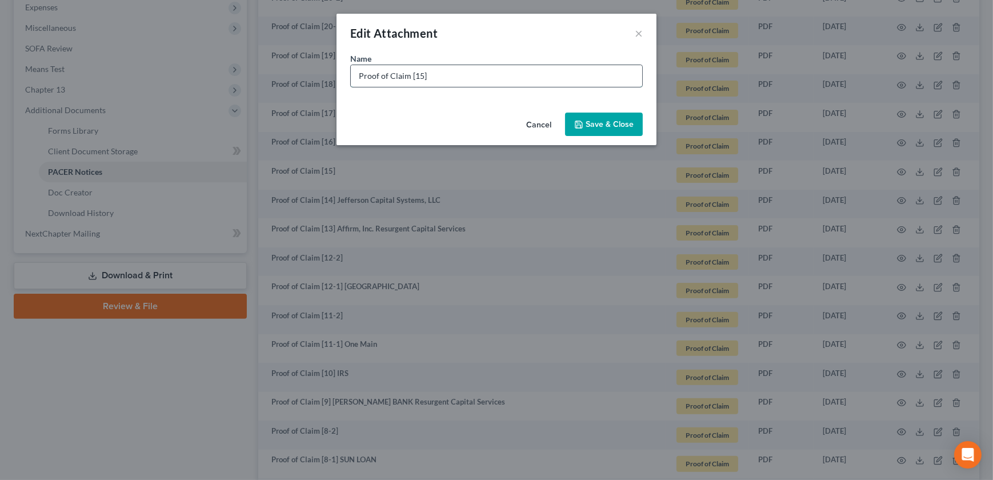
click at [455, 75] on input "Proof of Claim [15]" at bounding box center [496, 76] width 291 height 22
paste input "Jefferson Capital Systems, LLC"
type input "Proof of Claim [15] Jefferson Capital Systems, LLC"
click at [590, 126] on span "Save & Close" at bounding box center [610, 124] width 48 height 10
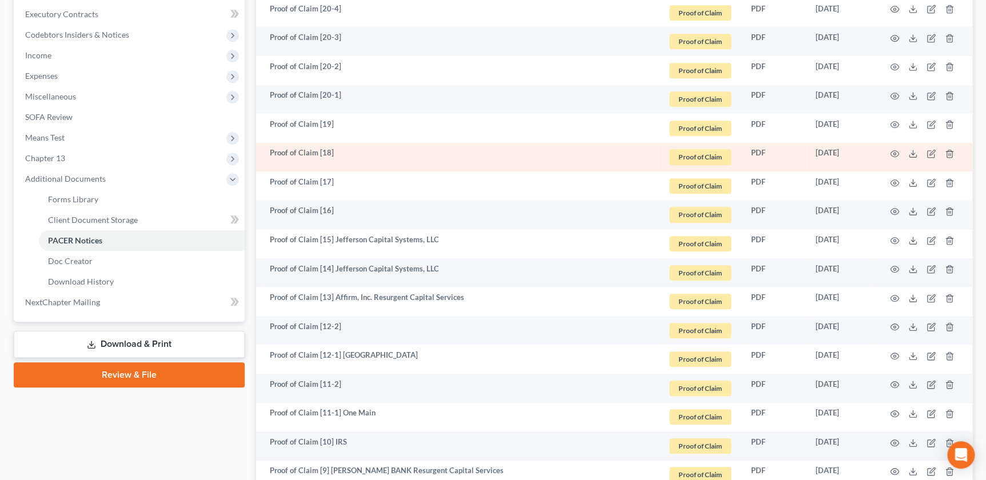
scroll to position [286, 0]
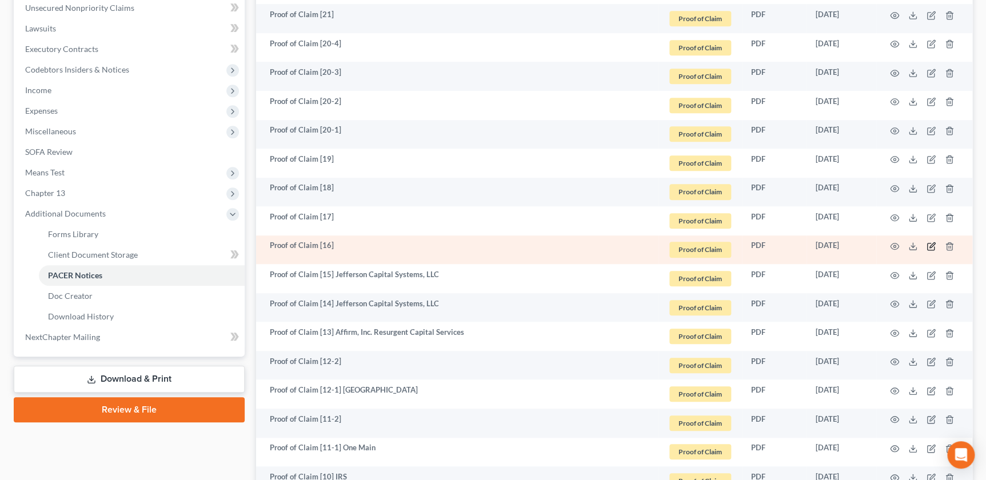
click at [928, 244] on icon "button" at bounding box center [930, 246] width 9 height 9
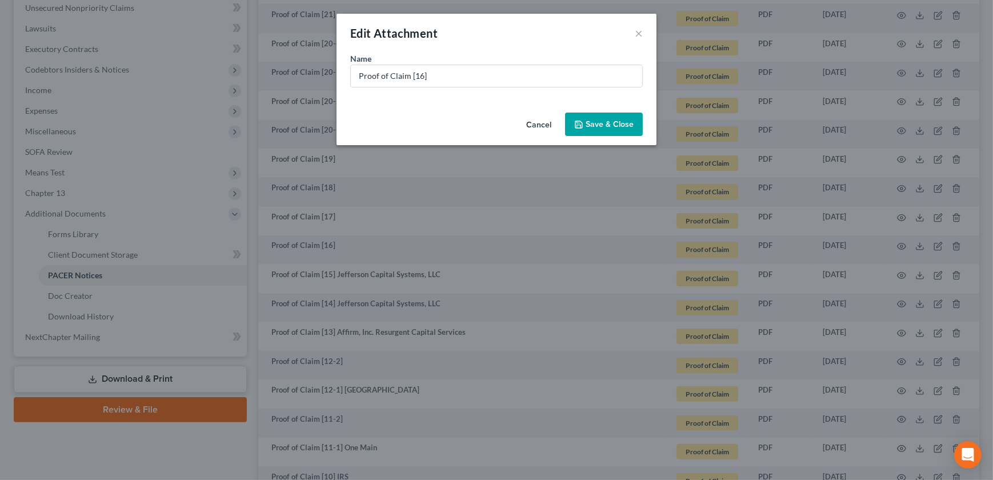
drag, startPoint x: 510, startPoint y: 90, endPoint x: 516, endPoint y: 85, distance: 8.5
click at [512, 89] on div "Name * Proof of Claim [16]" at bounding box center [497, 80] width 320 height 55
click at [520, 75] on input "Proof of Claim [16]" at bounding box center [496, 76] width 291 height 22
paste input "Tower Loan of [GEOGRAPHIC_DATA][PERSON_NAME]"
type input "Proof of Claim [16] Tower Loan of [GEOGRAPHIC_DATA][PERSON_NAME]"
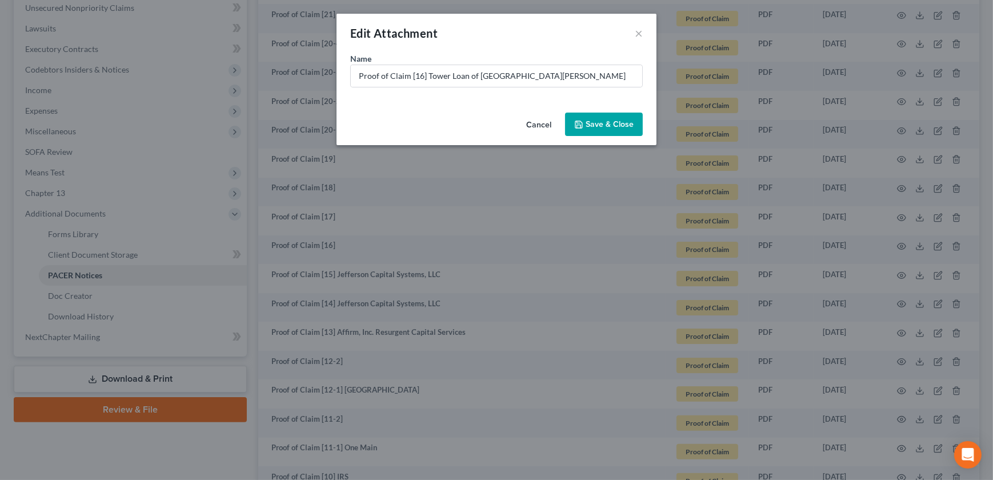
drag, startPoint x: 600, startPoint y: 117, endPoint x: 594, endPoint y: 130, distance: 14.6
click at [602, 119] on button "Save & Close" at bounding box center [604, 125] width 78 height 24
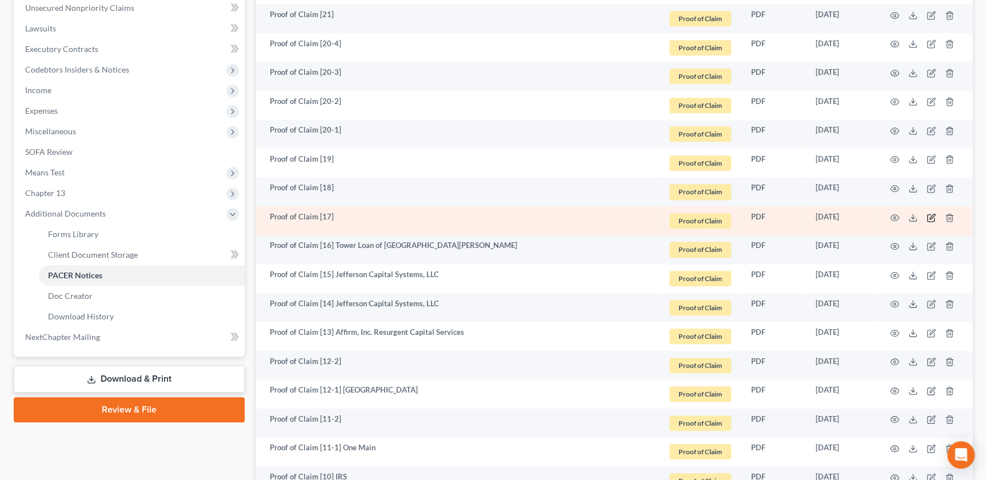
click at [931, 218] on icon "button" at bounding box center [930, 217] width 9 height 9
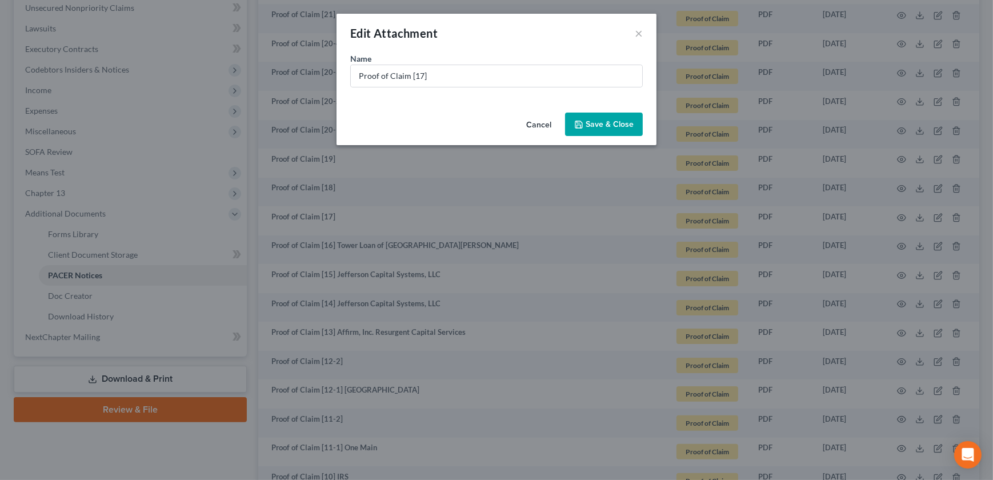
click at [483, 62] on div "Name * Proof of Claim [17]" at bounding box center [496, 70] width 293 height 35
click at [482, 73] on input "Proof of Claim [17]" at bounding box center [496, 76] width 291 height 22
paste input "LVNV Funding, LLC Resurgent Capital Services"
type input "Proof of Claim [17] LVNV Funding, LLC Resurgent Capital Services"
click at [570, 114] on button "Save & Close" at bounding box center [604, 125] width 78 height 24
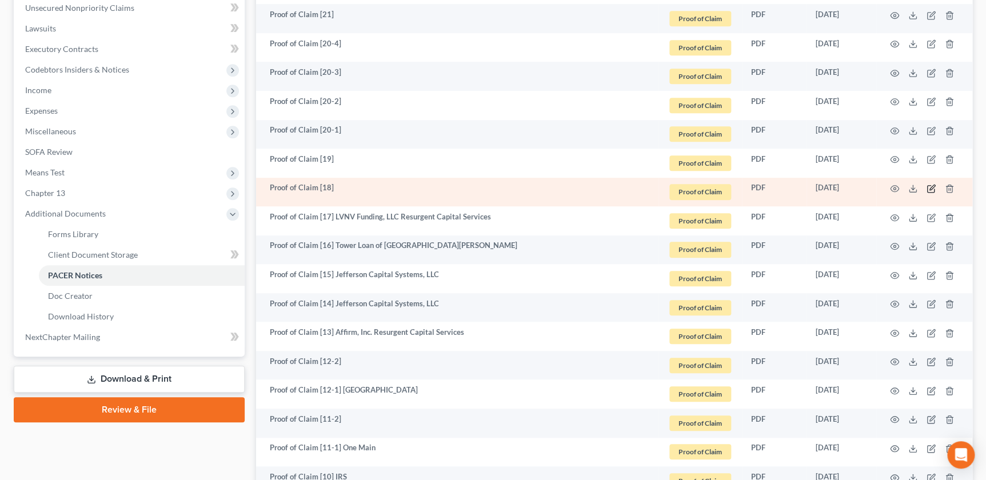
click at [932, 191] on icon "button" at bounding box center [930, 188] width 9 height 9
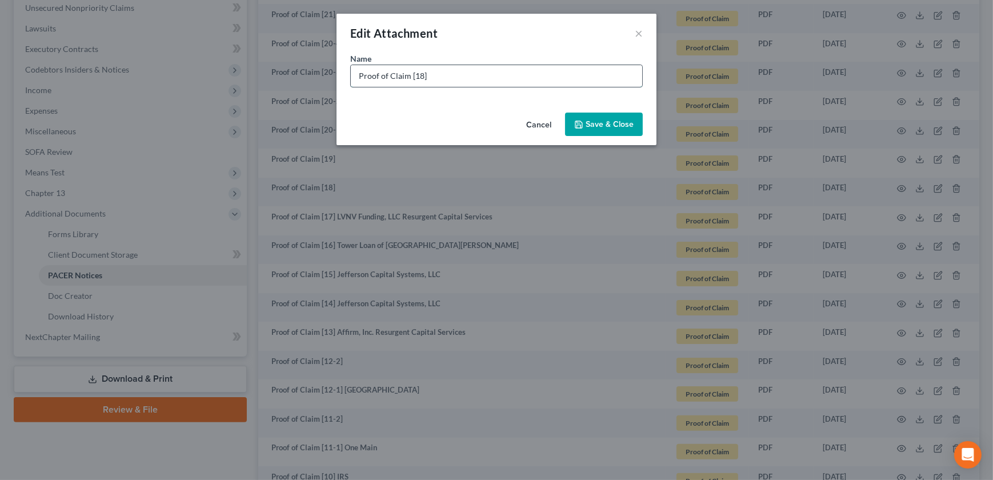
click at [484, 77] on input "Proof of Claim [18]" at bounding box center [496, 76] width 291 height 22
paste input "LVNV Funding, LLC Resurgent Capital Services"
type input "Proof of Claim [18] LVNV Funding, LLC Resurgent Capital Services"
click at [598, 126] on span "Save & Close" at bounding box center [610, 124] width 48 height 10
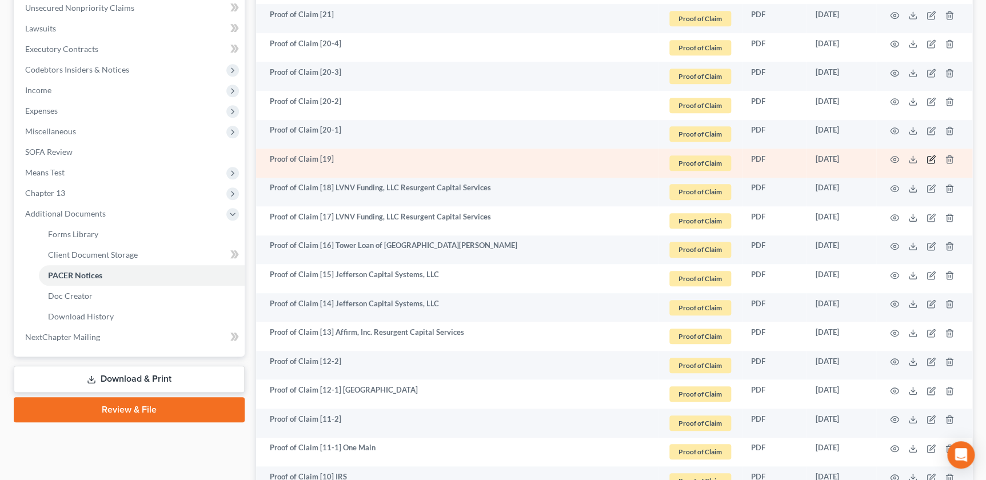
click at [927, 157] on icon "button" at bounding box center [930, 159] width 9 height 9
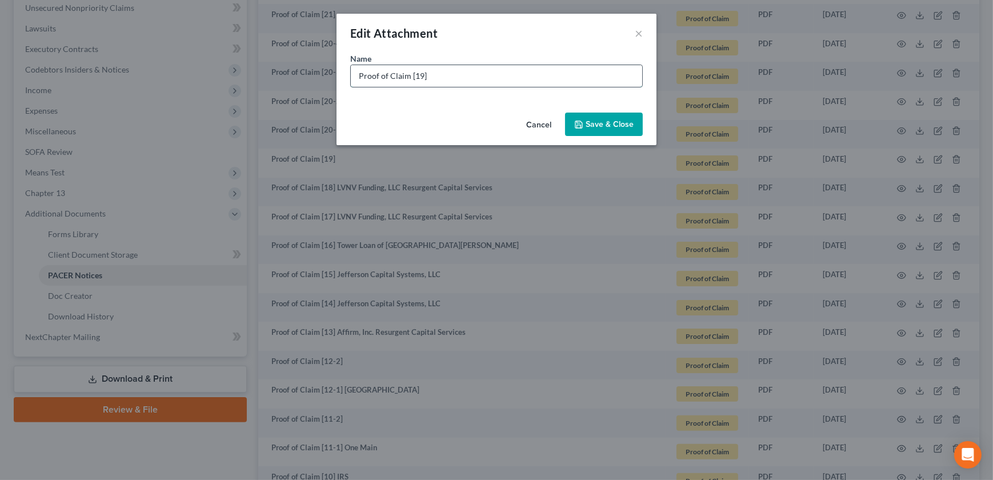
click at [548, 78] on input "Proof of Claim [19]" at bounding box center [496, 76] width 291 height 22
paste input "[PERSON_NAME] Fargo Bank, N.A."
type input "Proof of Claim [19] [PERSON_NAME] Fargo Bank, N.A."
click at [612, 113] on button "Save & Close" at bounding box center [604, 125] width 78 height 24
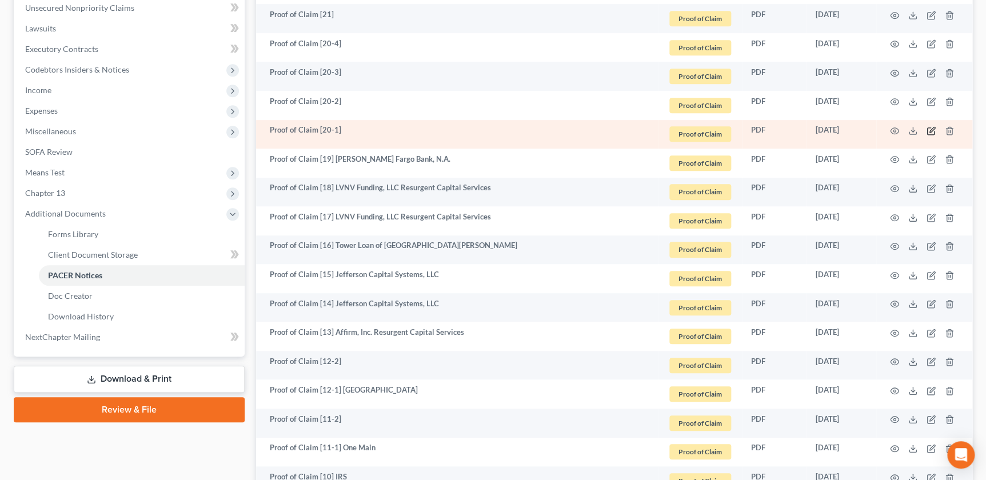
click at [931, 128] on icon "button" at bounding box center [930, 130] width 9 height 9
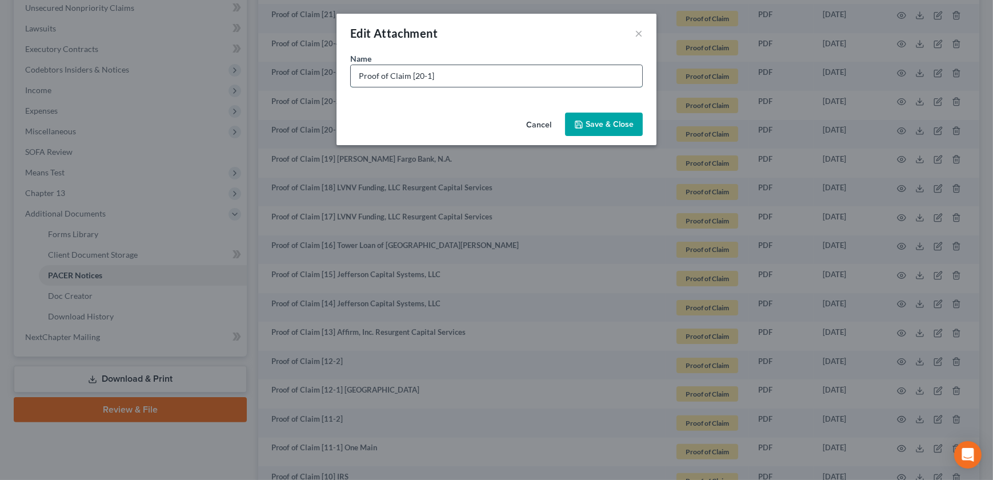
click at [468, 68] on input "Proof of Claim [20-1]" at bounding box center [496, 76] width 291 height 22
paste input "PORTFOLIO RECOVERY ASSOCIATES, LLC"
type input "Proof of Claim [20-1] PORTFOLIO RECOVERY ASSOCIATES, LLC"
click at [598, 118] on button "Save & Close" at bounding box center [604, 125] width 78 height 24
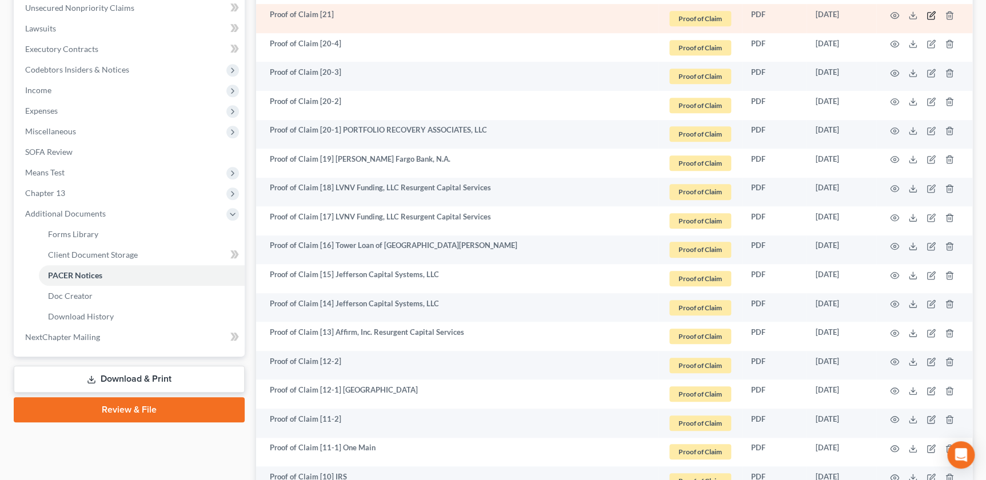
click at [933, 13] on icon "button" at bounding box center [930, 15] width 9 height 9
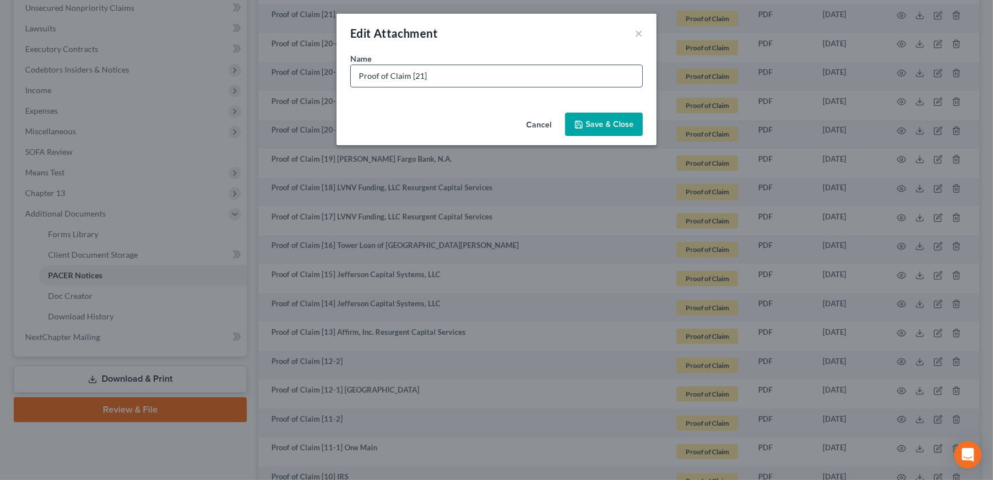
click at [450, 76] on input "Proof of Claim [21]" at bounding box center [496, 76] width 291 height 22
paste input "Quantum3 Group LLC as agent for Mercury Financial/First Bank & Trust"
type input "Proof of Claim [21] Quantum3 Group LLC as agent for Mercury Financial/First Ban…"
click at [604, 123] on span "Save & Close" at bounding box center [610, 124] width 48 height 10
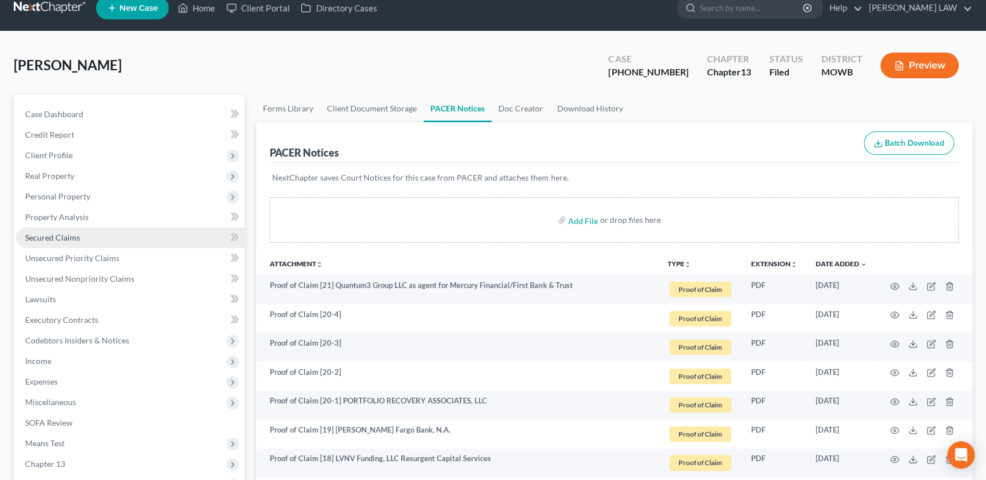
scroll to position [13, 0]
